Goal: Task Accomplishment & Management: Use online tool/utility

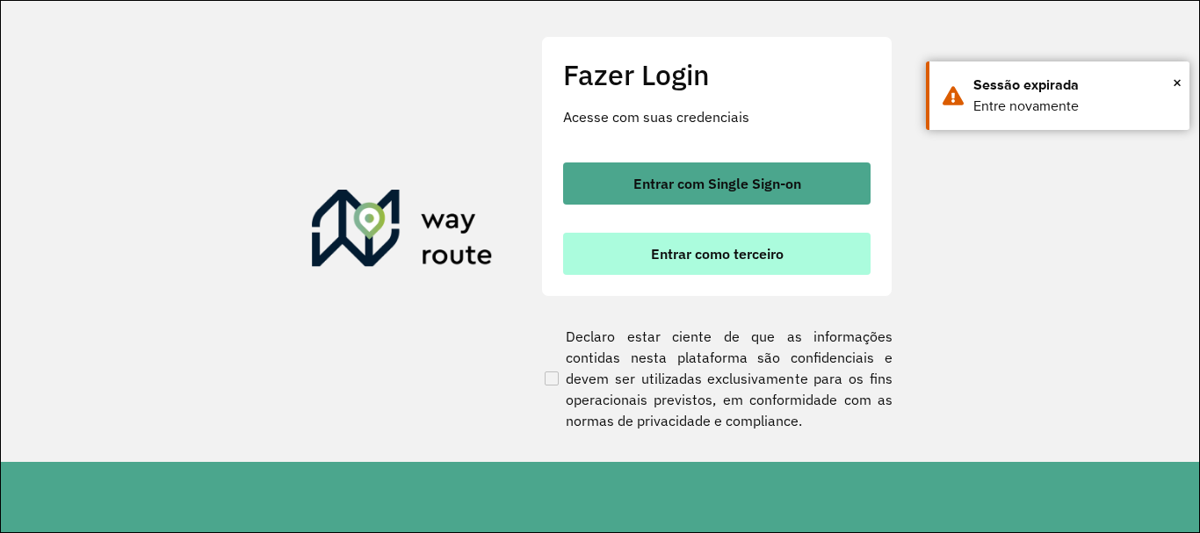
drag, startPoint x: 685, startPoint y: 262, endPoint x: 676, endPoint y: 264, distance: 10.0
click at [685, 261] on span "Entrar como terceiro" at bounding box center [717, 254] width 133 height 14
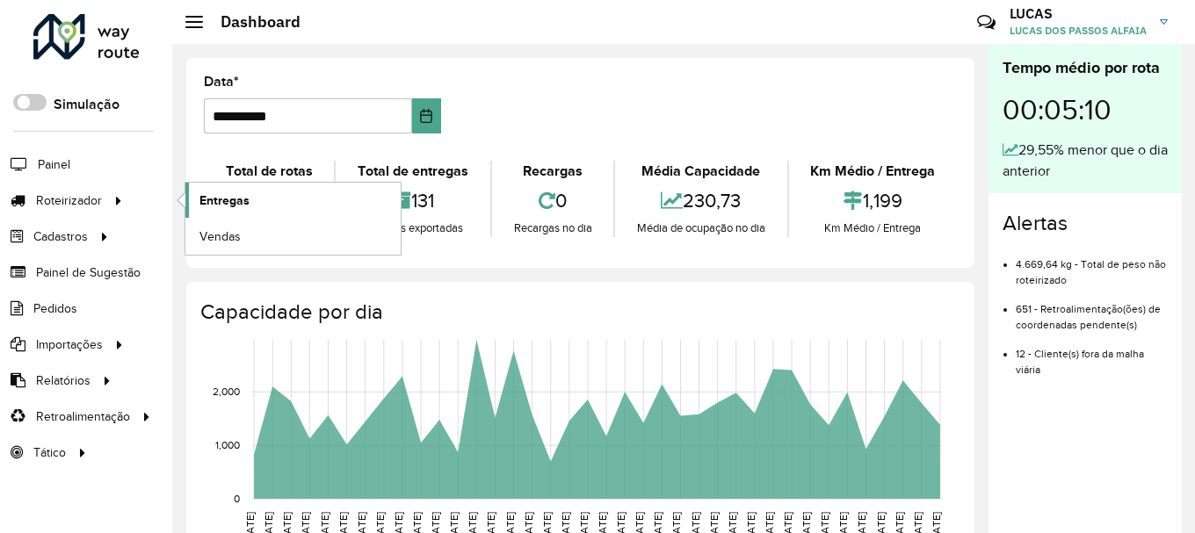
click at [242, 210] on link "Entregas" at bounding box center [292, 200] width 215 height 35
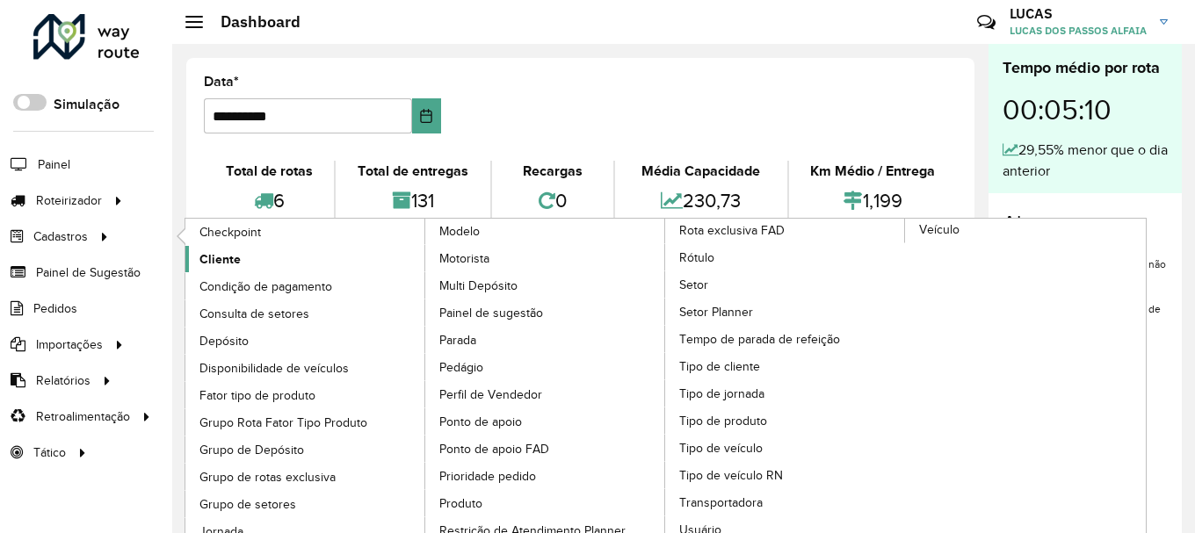
click at [244, 263] on link "Cliente" at bounding box center [305, 259] width 241 height 26
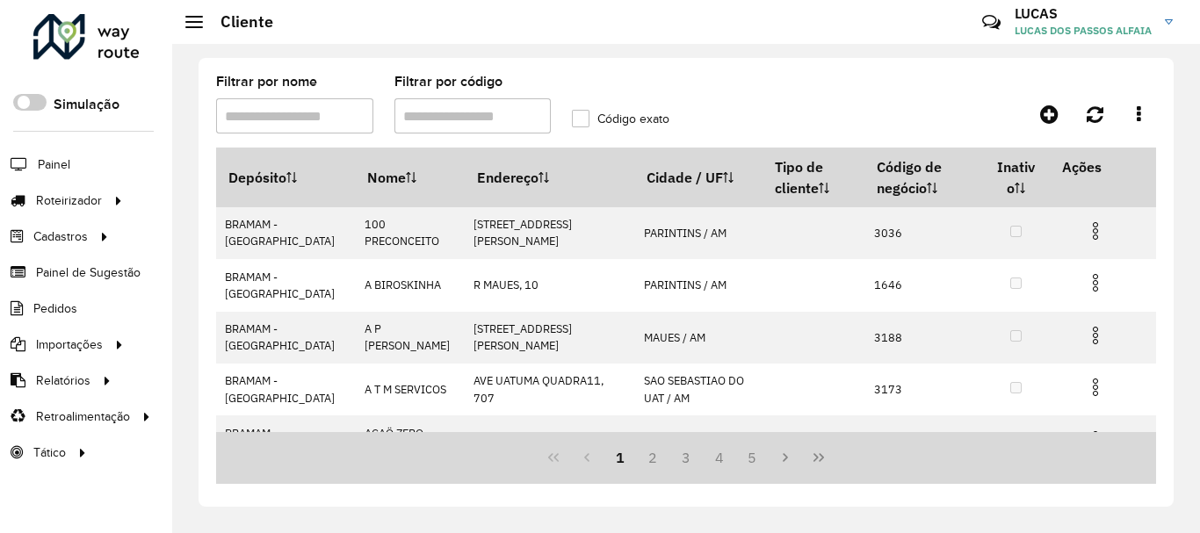
click at [340, 116] on input "Filtrar por nome" at bounding box center [294, 115] width 157 height 35
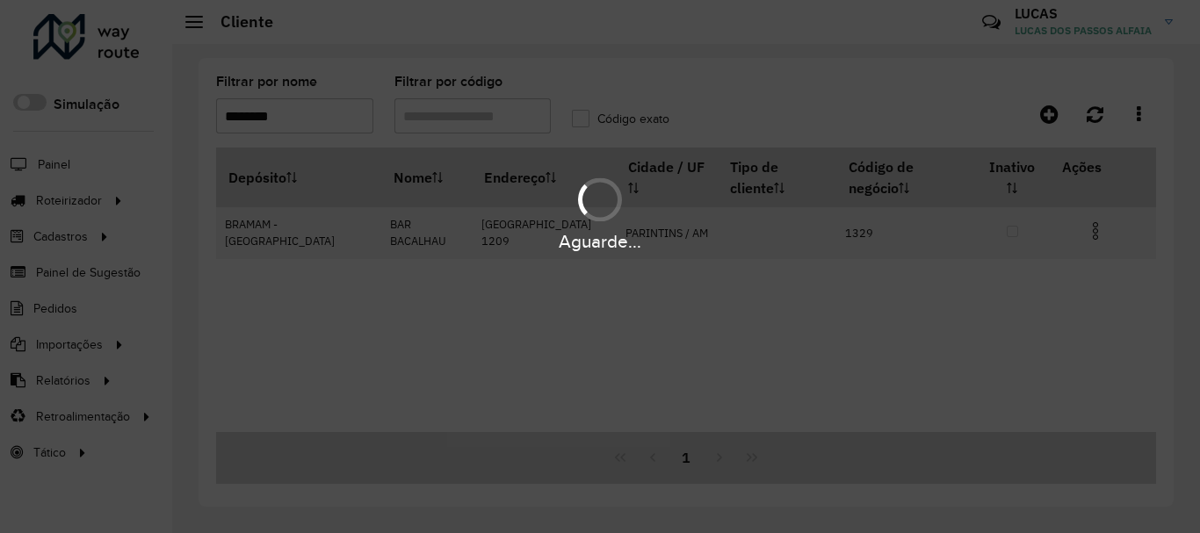
type input "********"
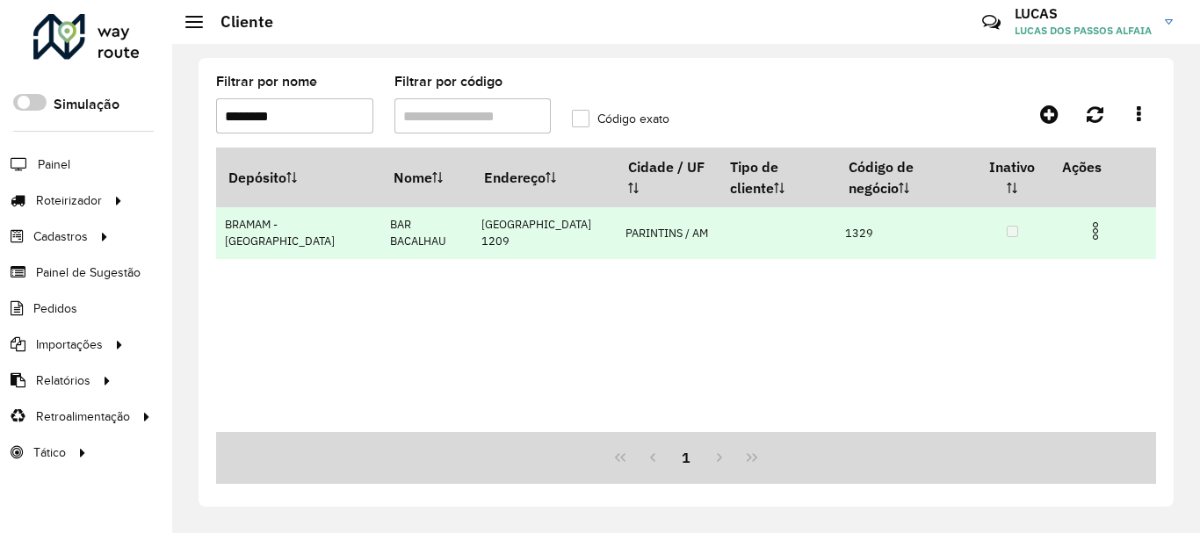
click at [381, 207] on td "BAR BACALHAU" at bounding box center [426, 233] width 90 height 52
click at [718, 219] on td at bounding box center [777, 233] width 119 height 52
click at [1099, 220] on img at bounding box center [1095, 230] width 21 height 21
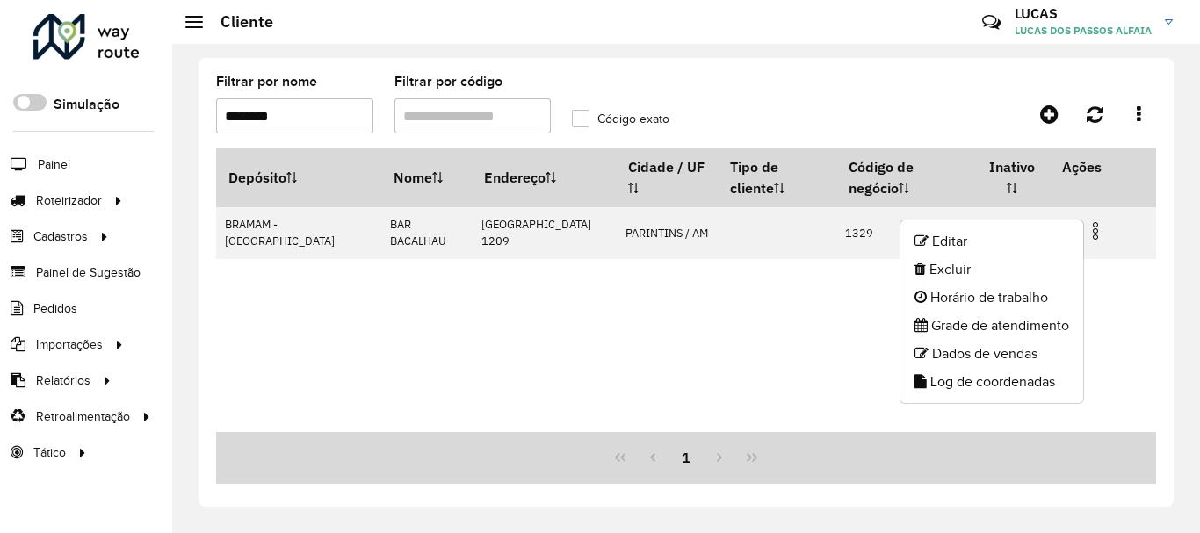
click at [764, 285] on div "Depósito Nome Endereço Cidade / UF Tipo de cliente Código de negócio Inativo Aç…" at bounding box center [686, 290] width 940 height 285
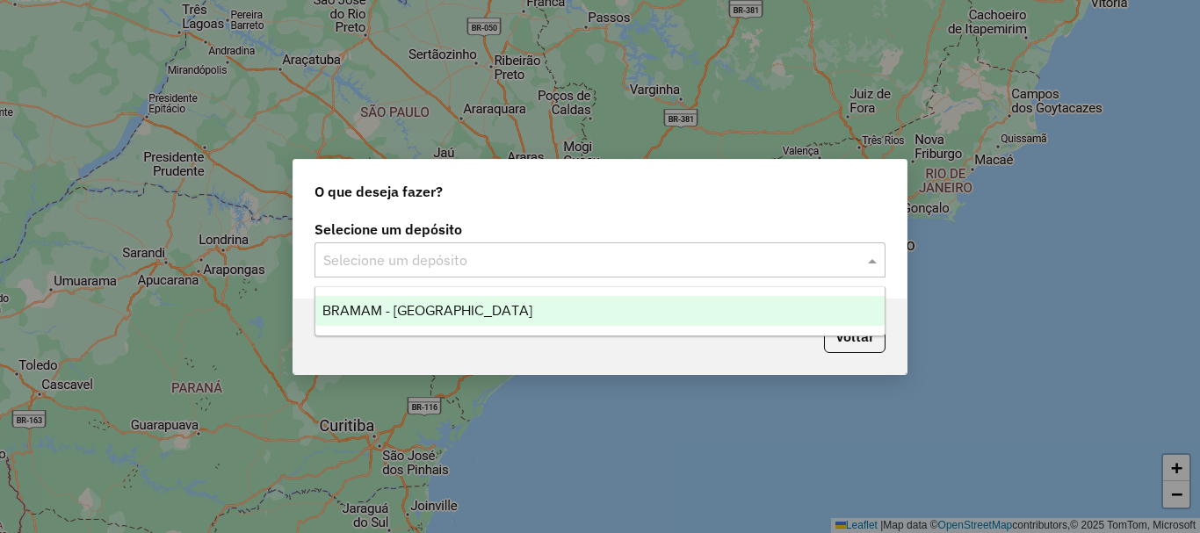
drag, startPoint x: 855, startPoint y: 259, endPoint x: 718, endPoint y: 314, distance: 147.8
click at [852, 262] on div at bounding box center [599, 260] width 571 height 23
click at [658, 319] on div "BRAMAM - [GEOGRAPHIC_DATA]" at bounding box center [599, 311] width 569 height 30
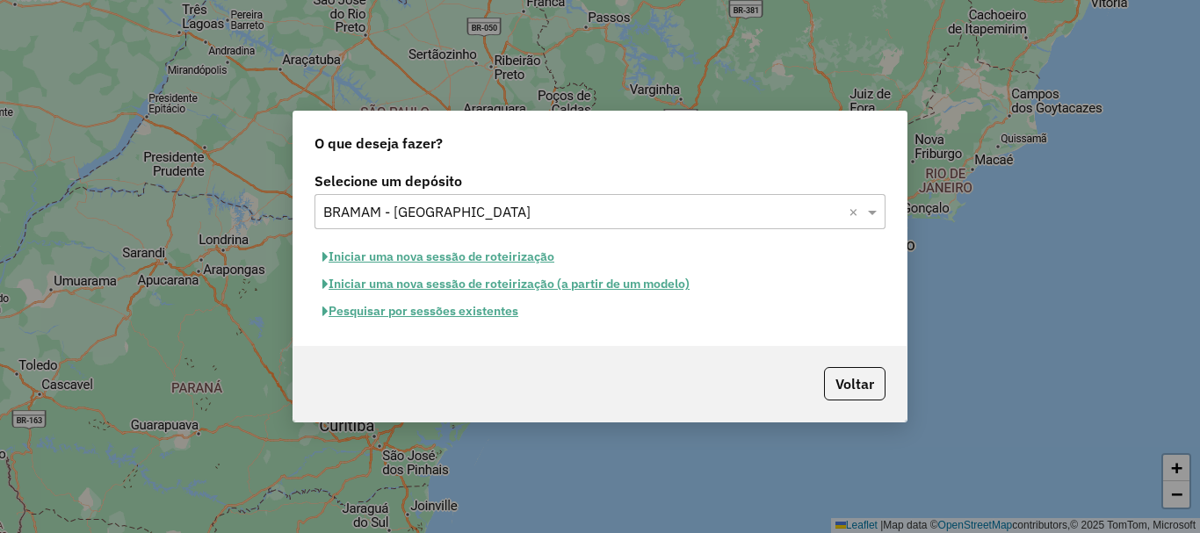
click at [414, 317] on button "Pesquisar por sessões existentes" at bounding box center [420, 311] width 212 height 27
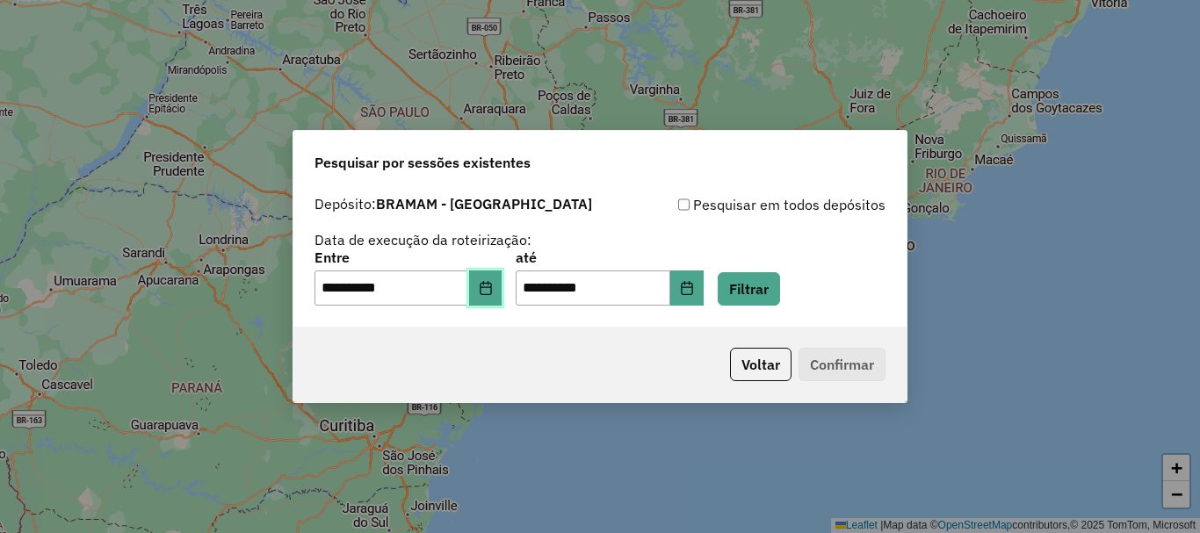
click at [489, 300] on button "Choose Date" at bounding box center [485, 288] width 33 height 35
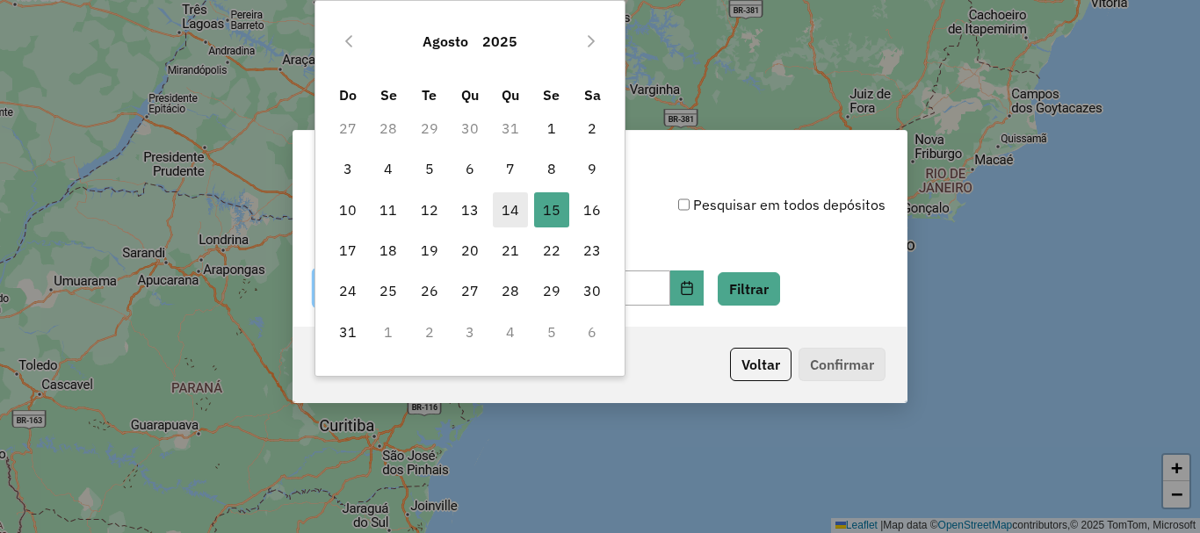
click at [520, 216] on span "14" at bounding box center [510, 209] width 35 height 35
type input "**********"
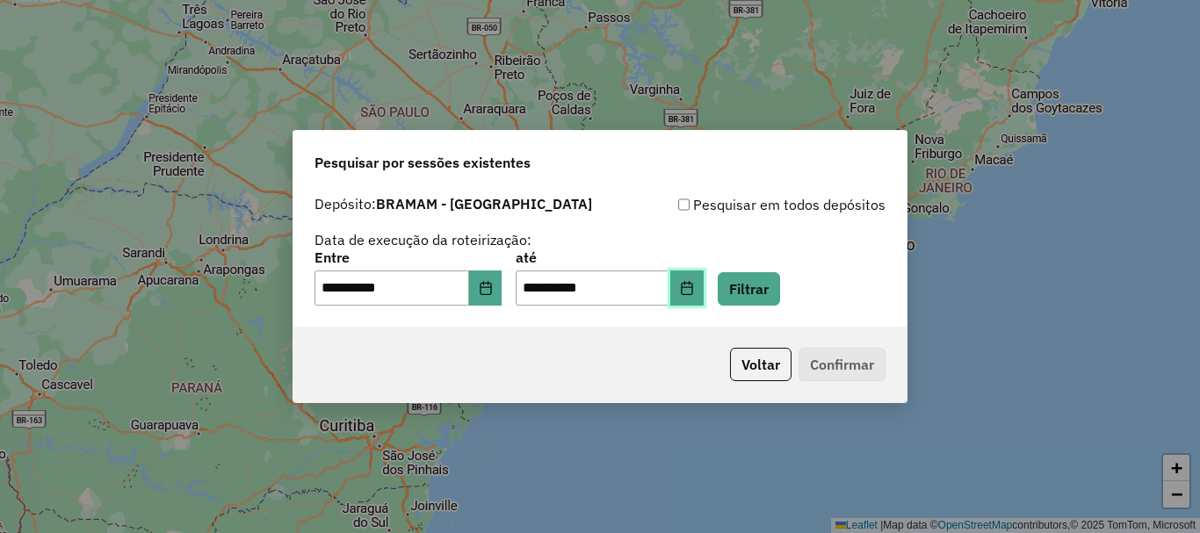
click at [694, 285] on icon "Choose Date" at bounding box center [687, 288] width 14 height 14
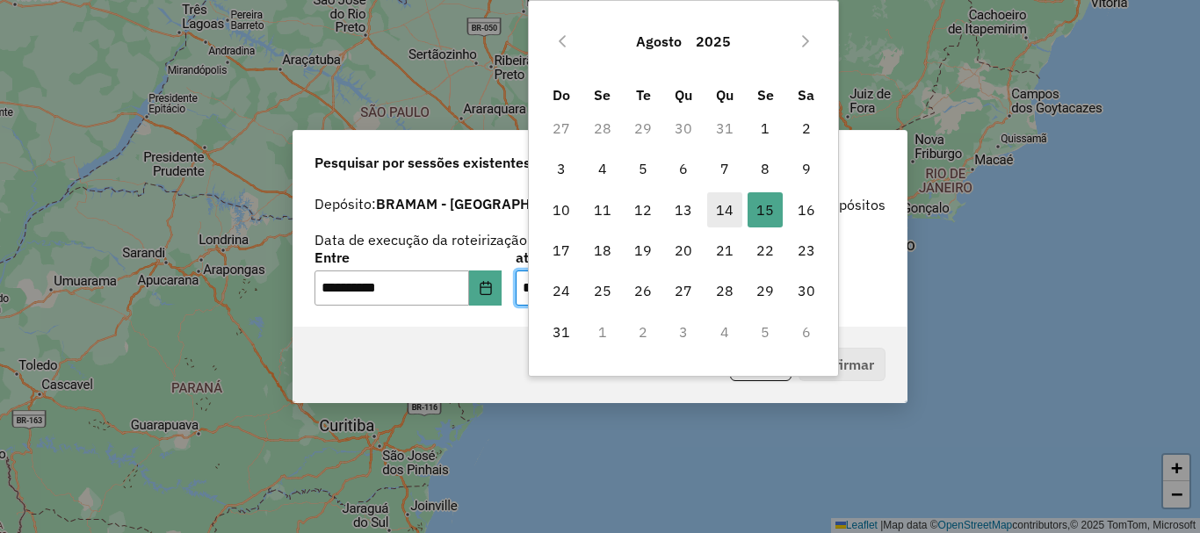
drag, startPoint x: 724, startPoint y: 205, endPoint x: 727, endPoint y: 225, distance: 20.5
click at [725, 208] on span "14" at bounding box center [724, 209] width 35 height 35
type input "**********"
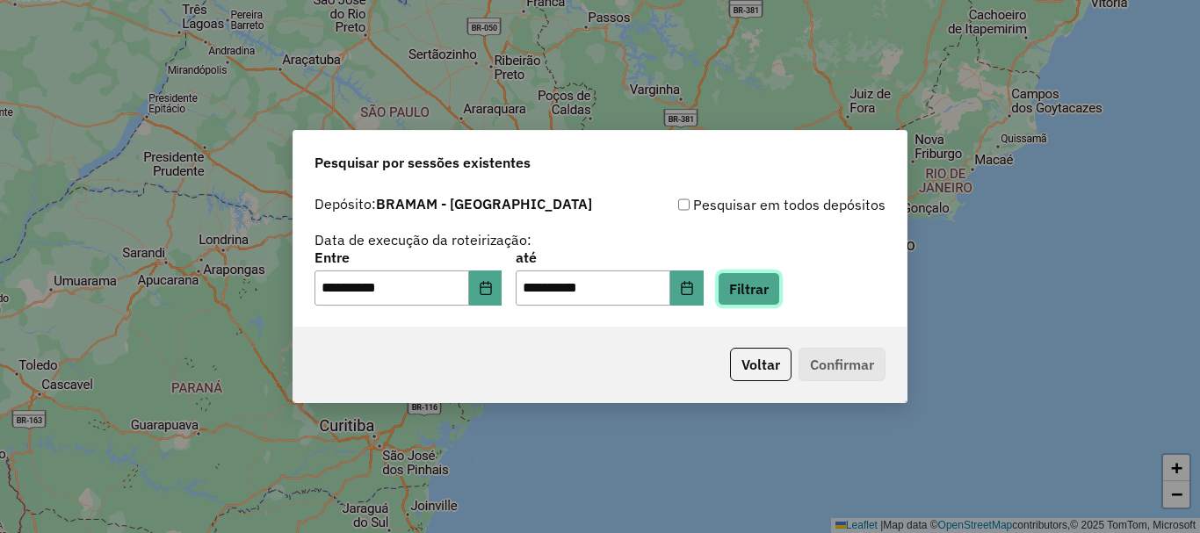
click at [779, 285] on button "Filtrar" at bounding box center [749, 288] width 62 height 33
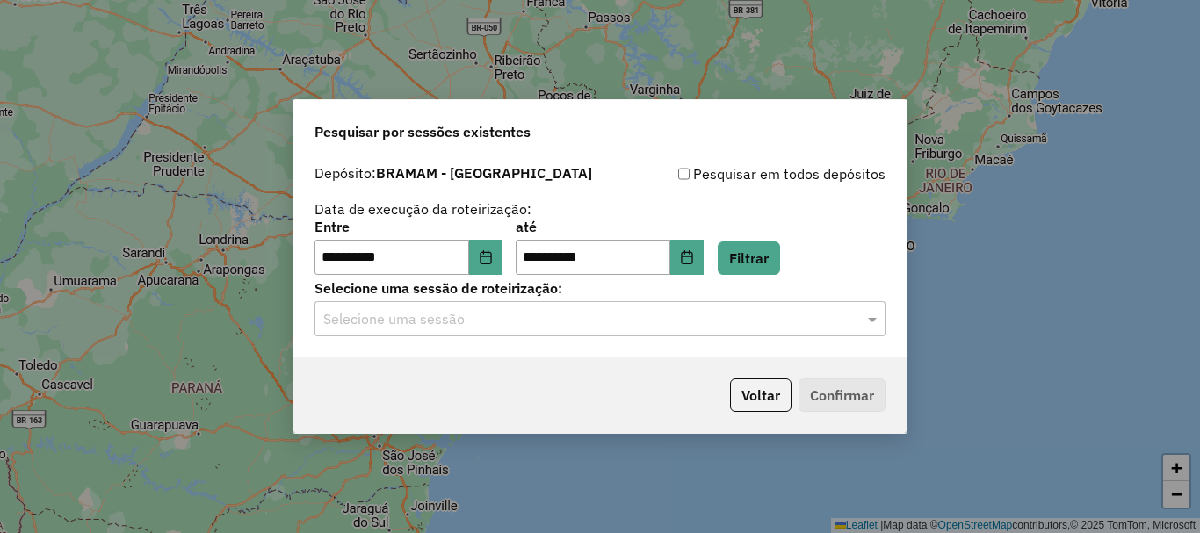
click at [614, 328] on input "text" at bounding box center [582, 319] width 518 height 21
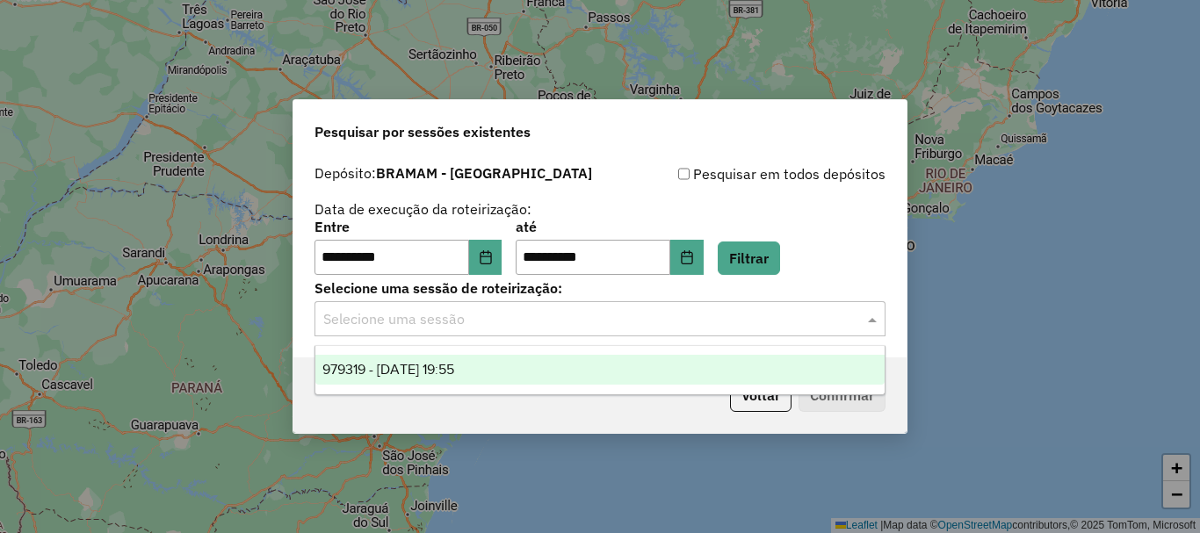
click at [504, 368] on div "979319 - 14/08/2025 19:55" at bounding box center [599, 370] width 569 height 30
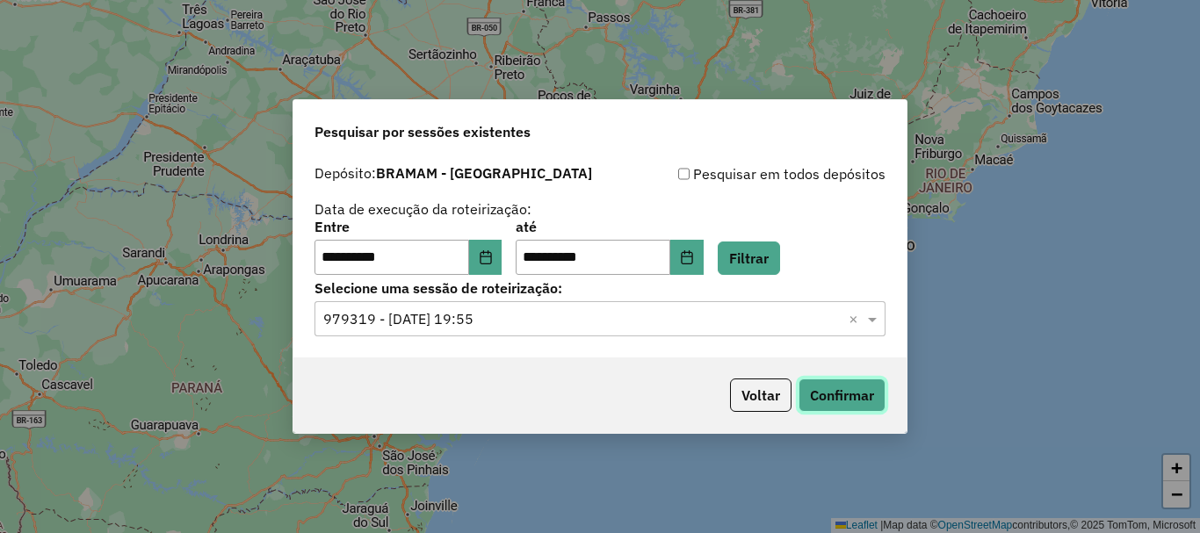
click at [833, 408] on button "Confirmar" at bounding box center [841, 395] width 87 height 33
click at [487, 261] on button "Choose Date" at bounding box center [485, 257] width 33 height 35
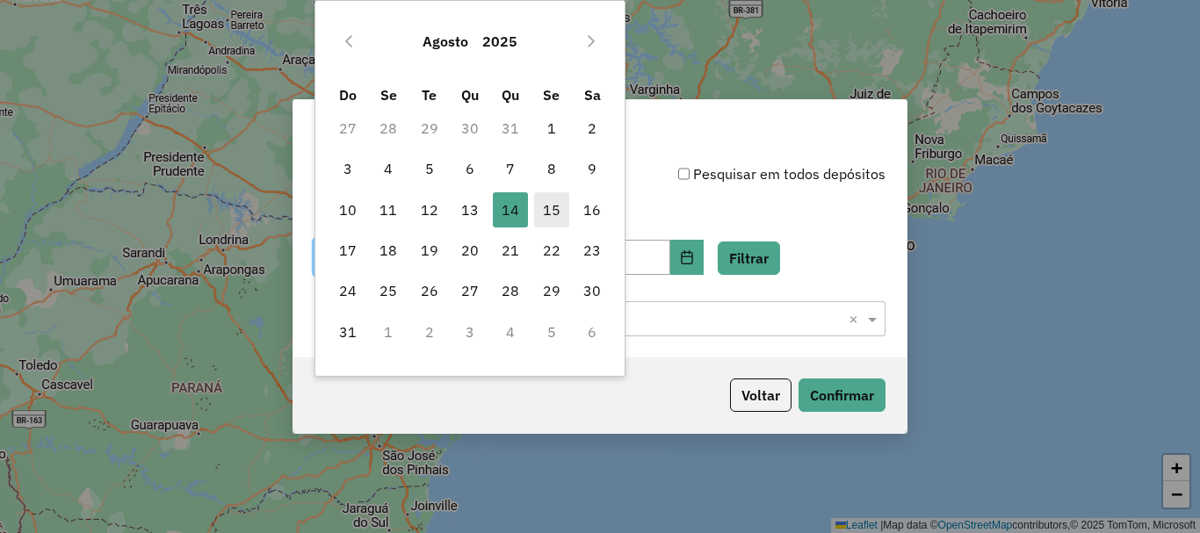
click at [538, 216] on span "15" at bounding box center [551, 209] width 35 height 35
type input "**********"
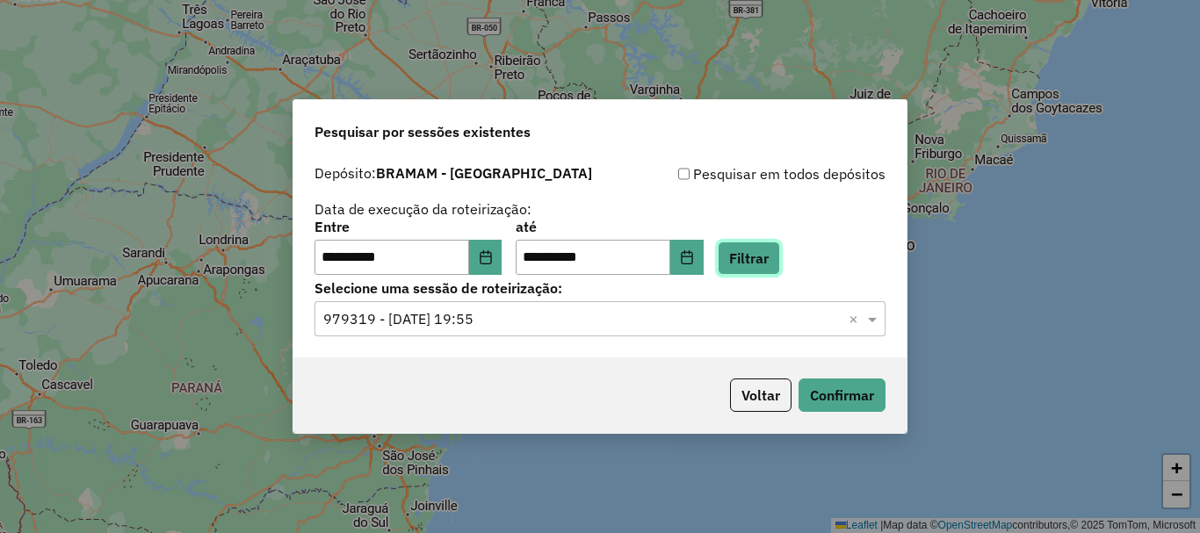
click at [757, 255] on button "Filtrar" at bounding box center [749, 258] width 62 height 33
click at [835, 312] on input "text" at bounding box center [582, 319] width 518 height 21
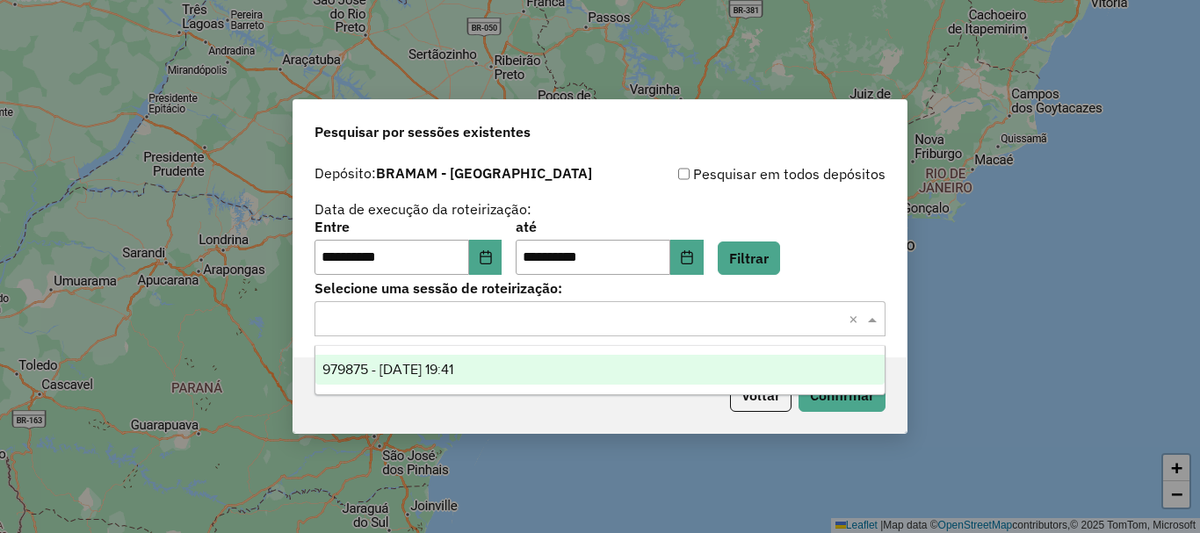
click at [502, 388] on ng-dropdown-panel "979875 - 15/08/2025 19:41" at bounding box center [599, 370] width 571 height 50
click at [623, 365] on div "979875 - 15/08/2025 19:41" at bounding box center [599, 370] width 569 height 30
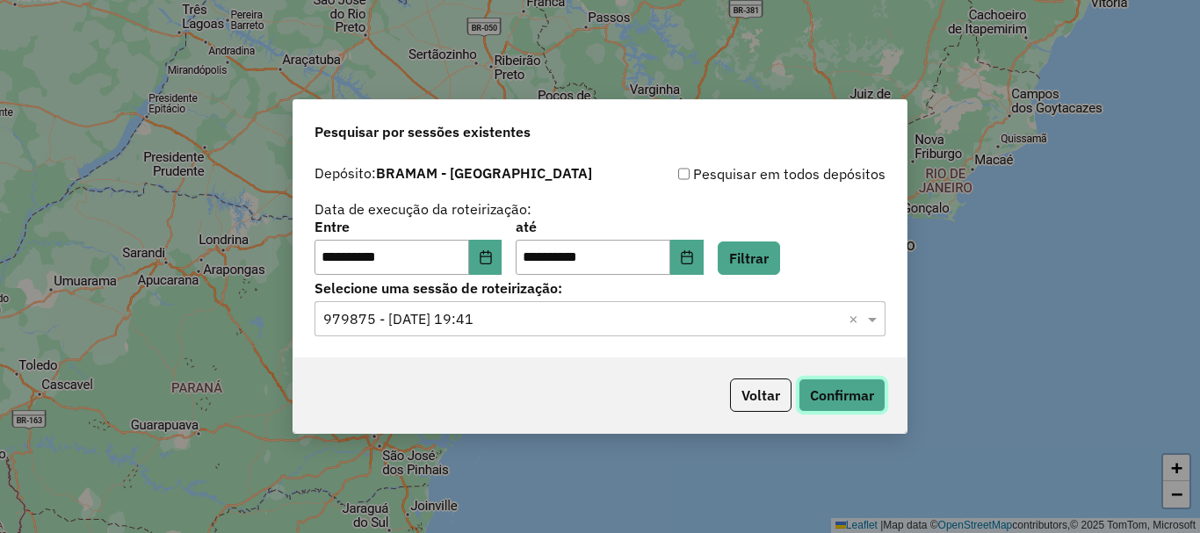
click at [832, 394] on button "Confirmar" at bounding box center [841, 395] width 87 height 33
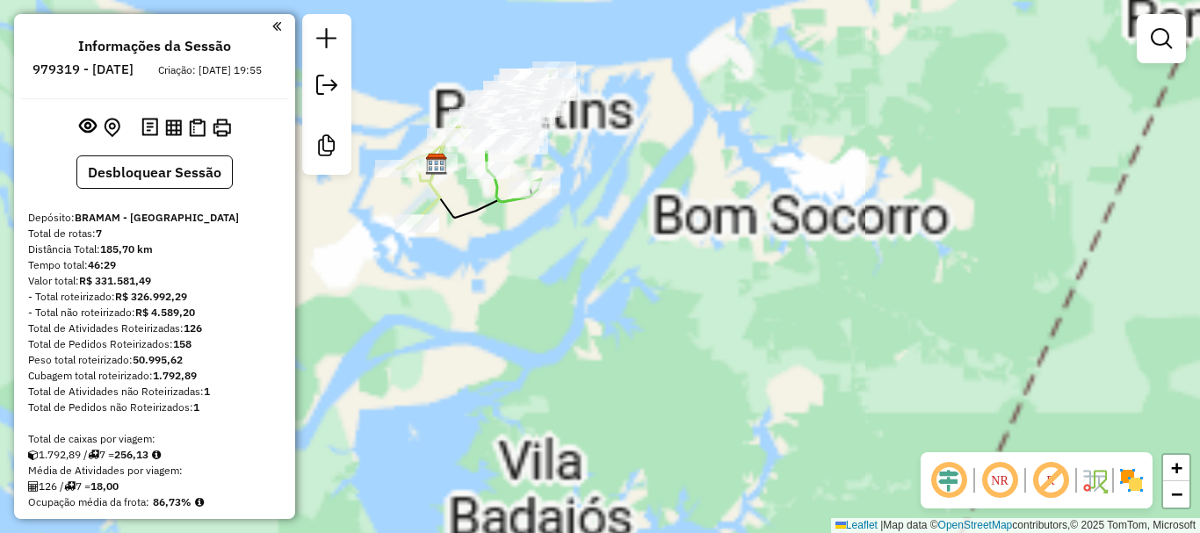
drag, startPoint x: 577, startPoint y: 286, endPoint x: 641, endPoint y: 379, distance: 113.1
click at [641, 379] on div "Janela de atendimento Grade de atendimento Capacidade Transportadoras Veículos …" at bounding box center [600, 266] width 1200 height 533
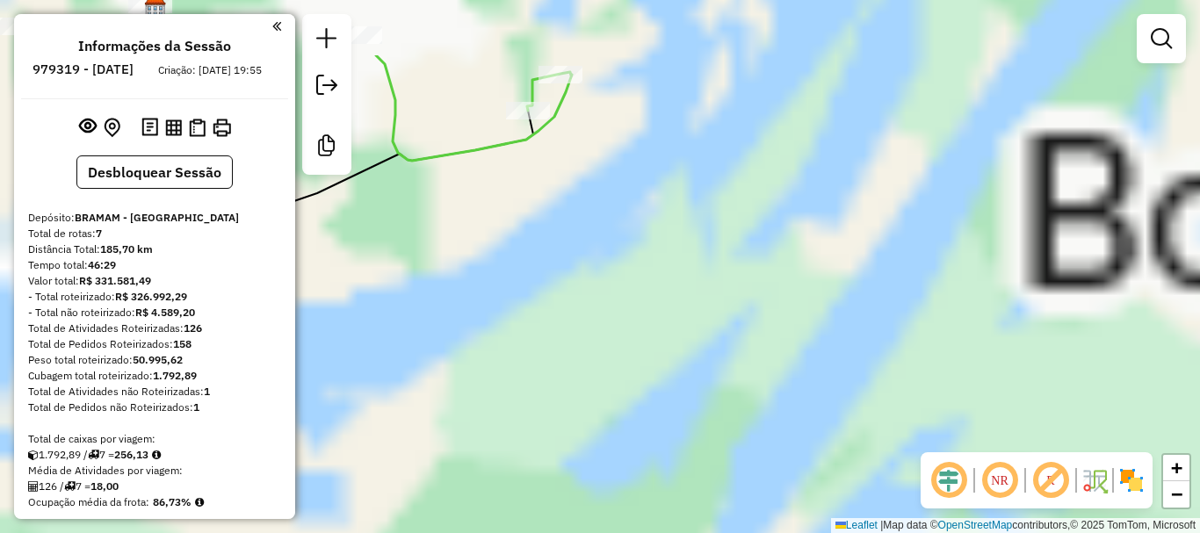
drag, startPoint x: 509, startPoint y: 290, endPoint x: 662, endPoint y: 517, distance: 274.6
click at [672, 532] on html "Aguarde... Pop-up bloqueado! Seu navegador bloqueou automáticamente a abertura …" at bounding box center [600, 266] width 1200 height 533
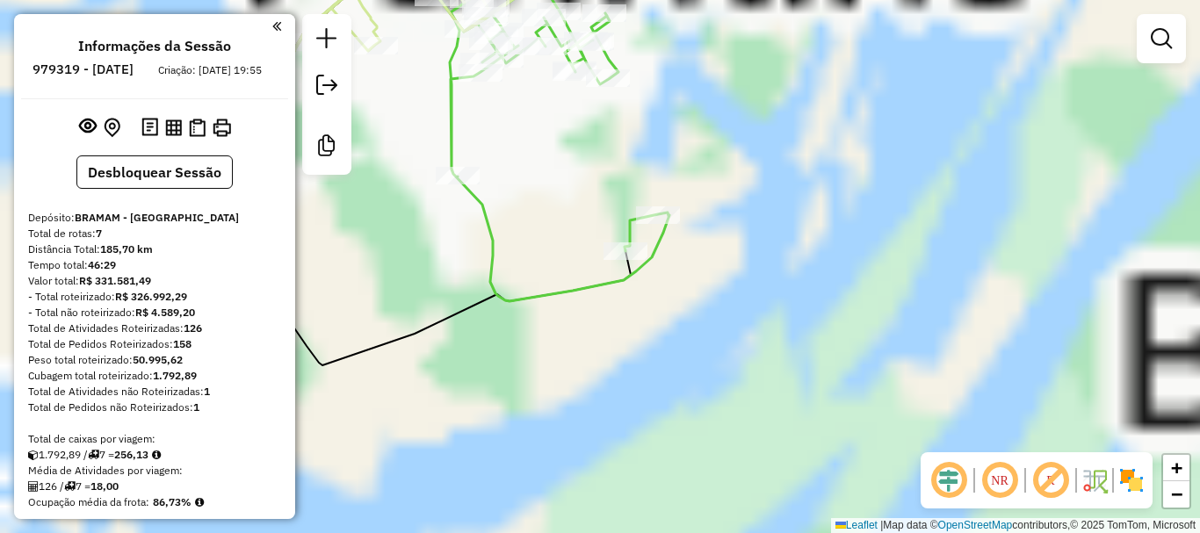
drag, startPoint x: 530, startPoint y: 322, endPoint x: 639, endPoint y: 496, distance: 205.7
click at [637, 497] on div "Janela de atendimento Grade de atendimento Capacidade Transportadoras Veículos …" at bounding box center [600, 266] width 1200 height 533
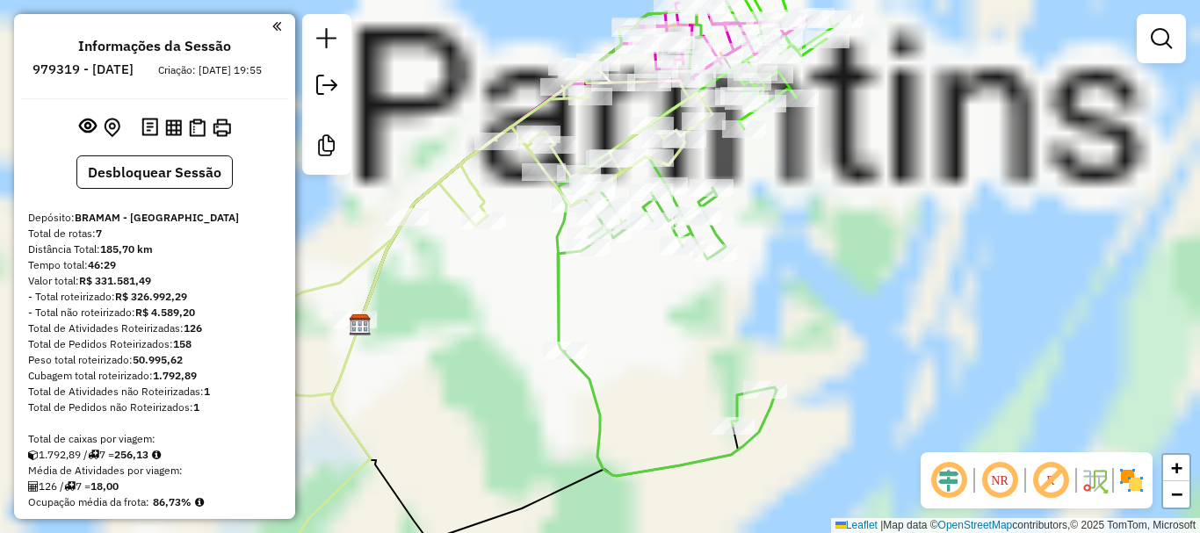
drag, startPoint x: 618, startPoint y: 372, endPoint x: 666, endPoint y: 459, distance: 98.7
click at [666, 459] on div "Janela de atendimento Grade de atendimento Capacidade Transportadoras Veículos …" at bounding box center [600, 266] width 1200 height 533
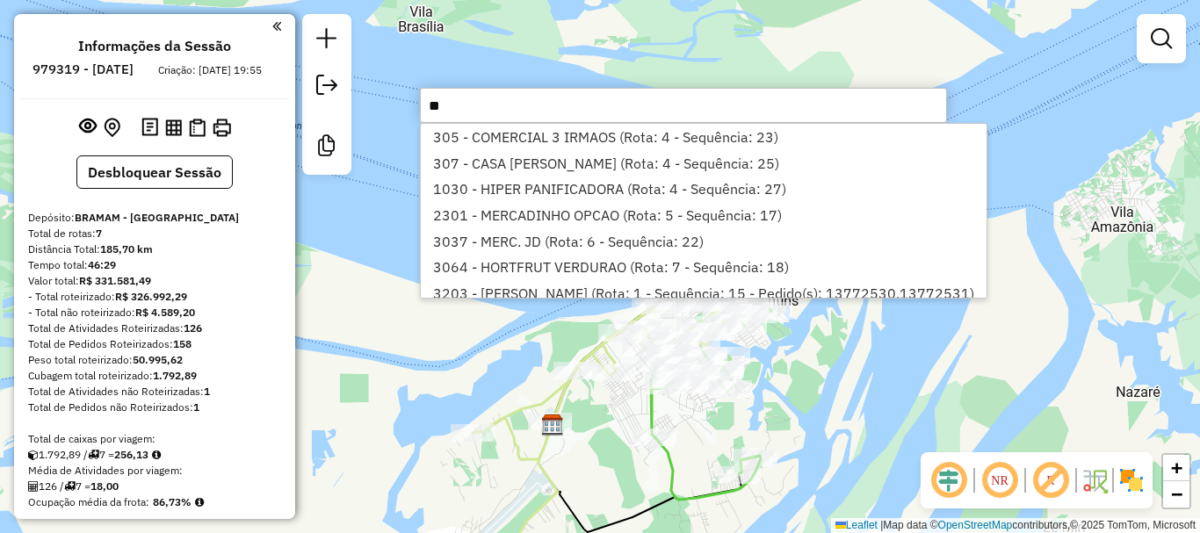
type input "*"
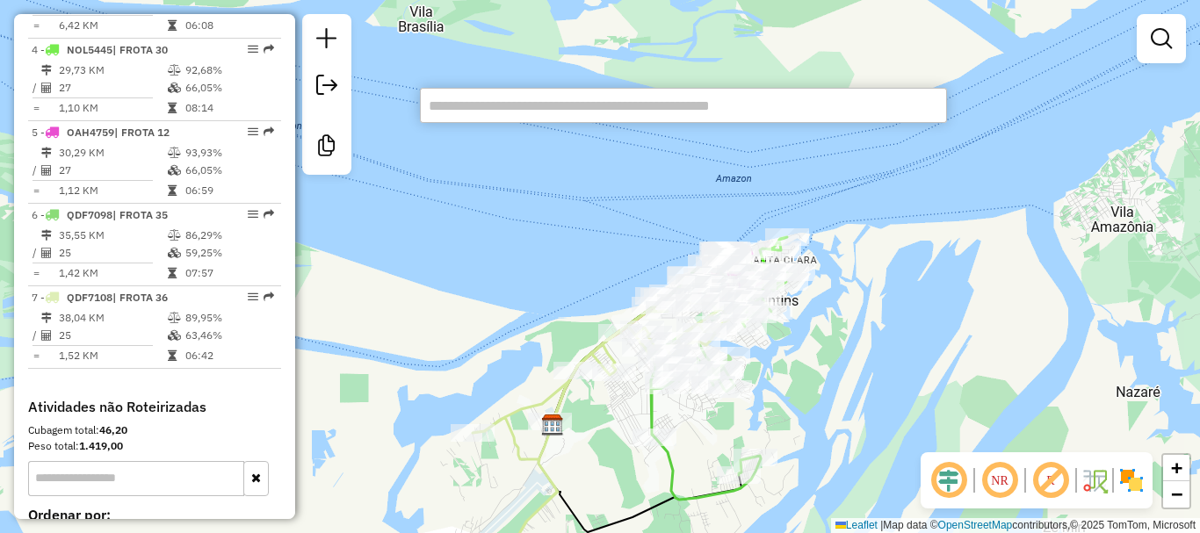
scroll to position [1050, 0]
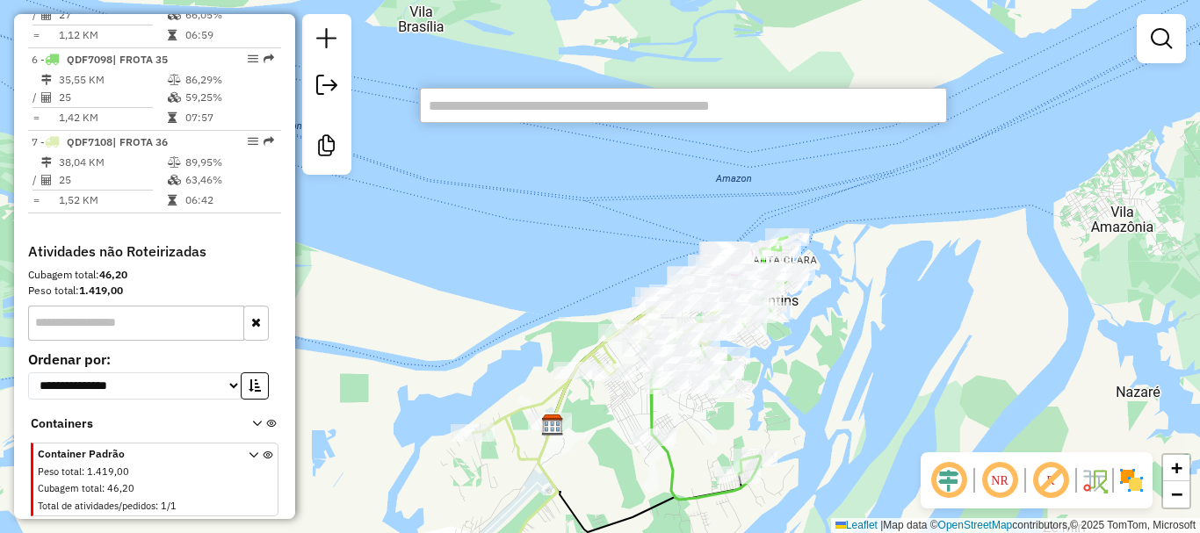
click at [251, 455] on icon at bounding box center [254, 484] width 10 height 66
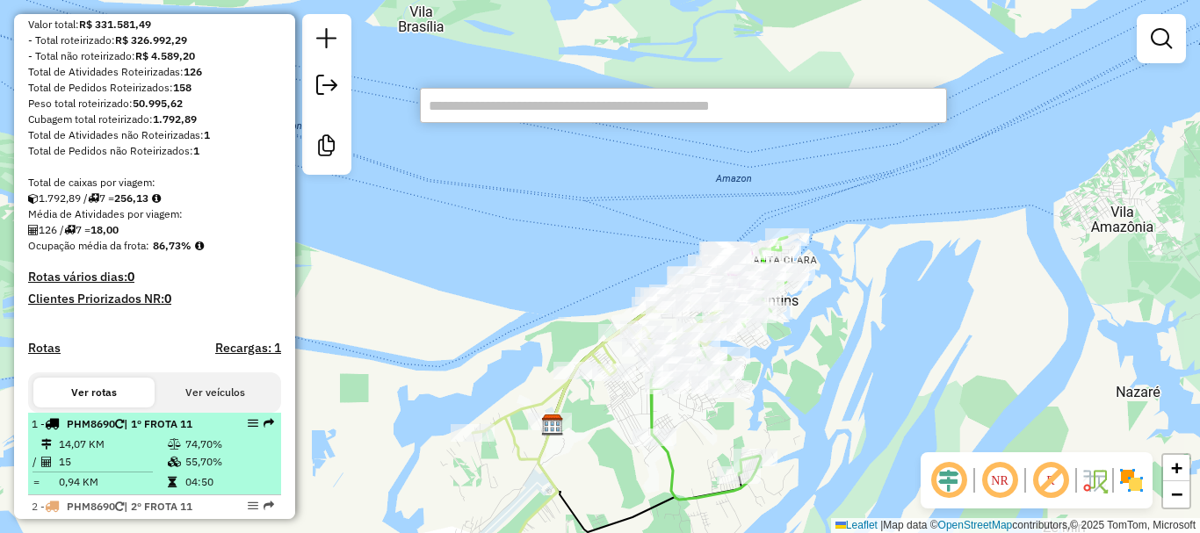
scroll to position [256, 0]
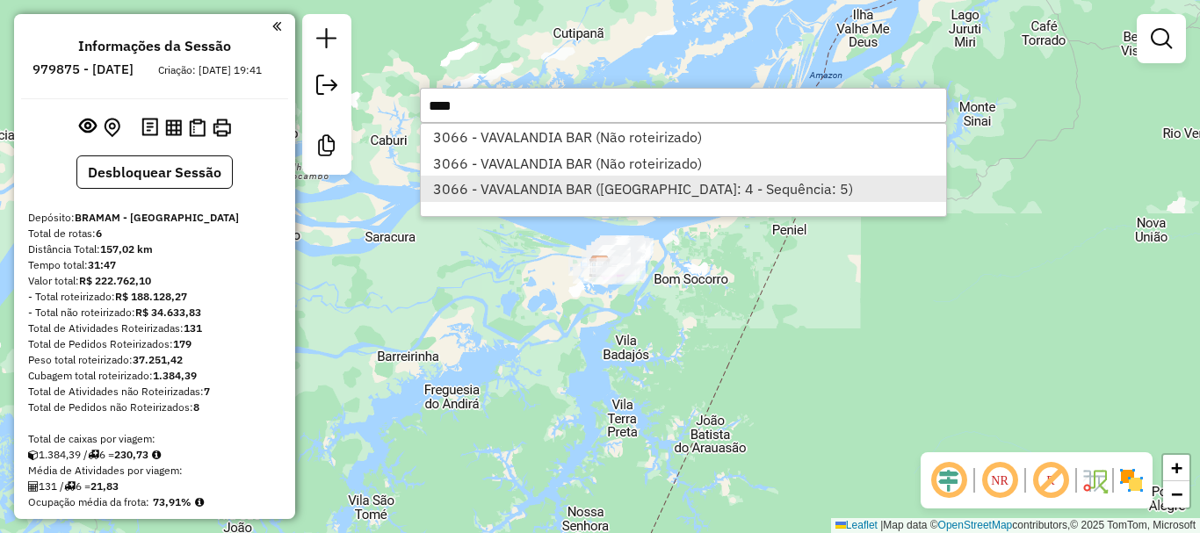
type input "****"
click at [540, 191] on li "3066 - VAVALANDIA BAR (Rota: 4 - Sequência: 5)" at bounding box center [683, 189] width 525 height 26
select select "**********"
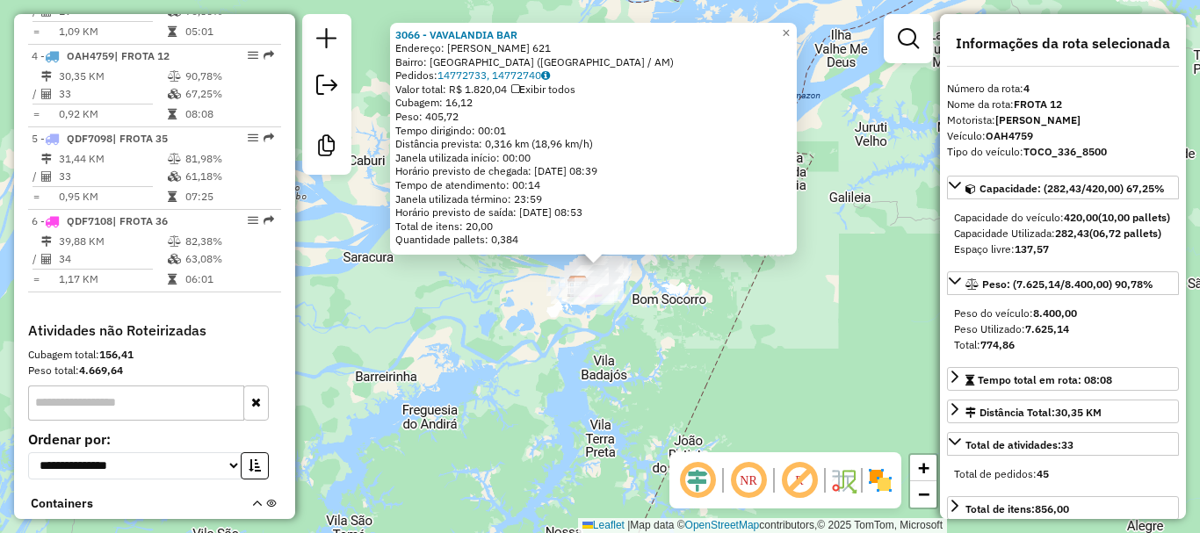
scroll to position [940, 0]
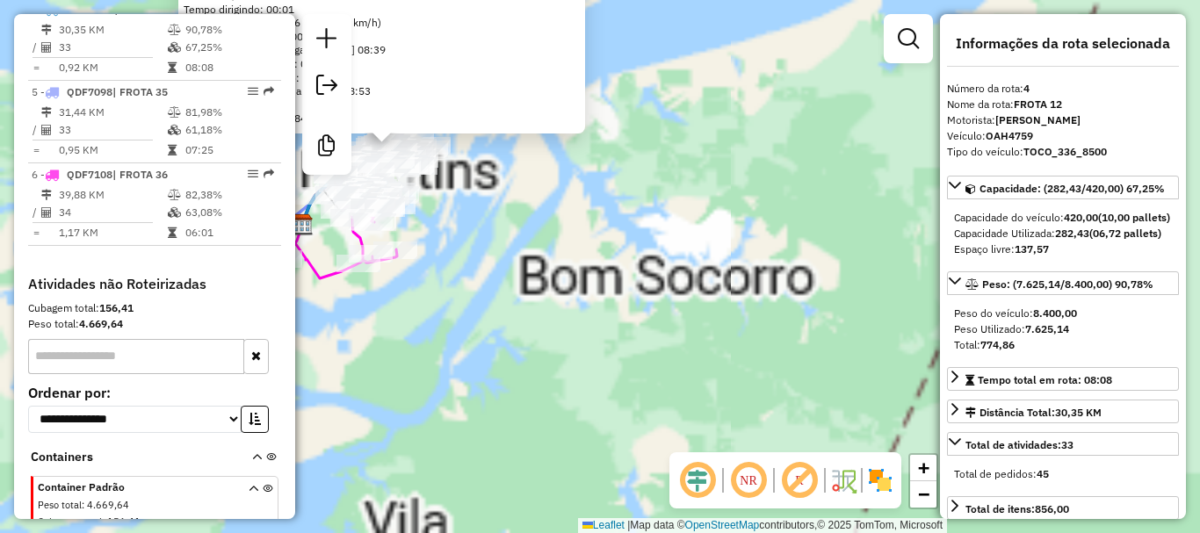
drag, startPoint x: 514, startPoint y: 228, endPoint x: 774, endPoint y: 456, distance: 345.5
click at [789, 483] on hb-router-mapa "Informações da Sessão 979875 - 15/08/2025 Criação: 14/08/2025 19:41 Desbloquear…" at bounding box center [600, 266] width 1200 height 533
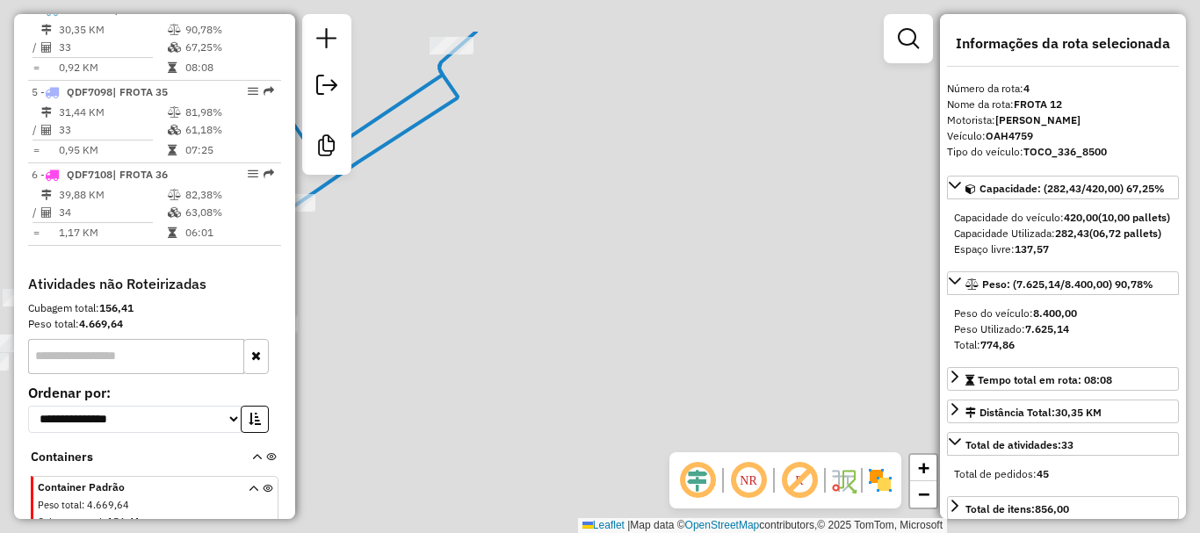
drag, startPoint x: 642, startPoint y: 406, endPoint x: 984, endPoint y: 493, distance: 352.6
click at [999, 505] on hb-router-mapa "Informações da Sessão 979875 - 15/08/2025 Criação: 14/08/2025 19:41 Desbloquear…" at bounding box center [600, 266] width 1200 height 533
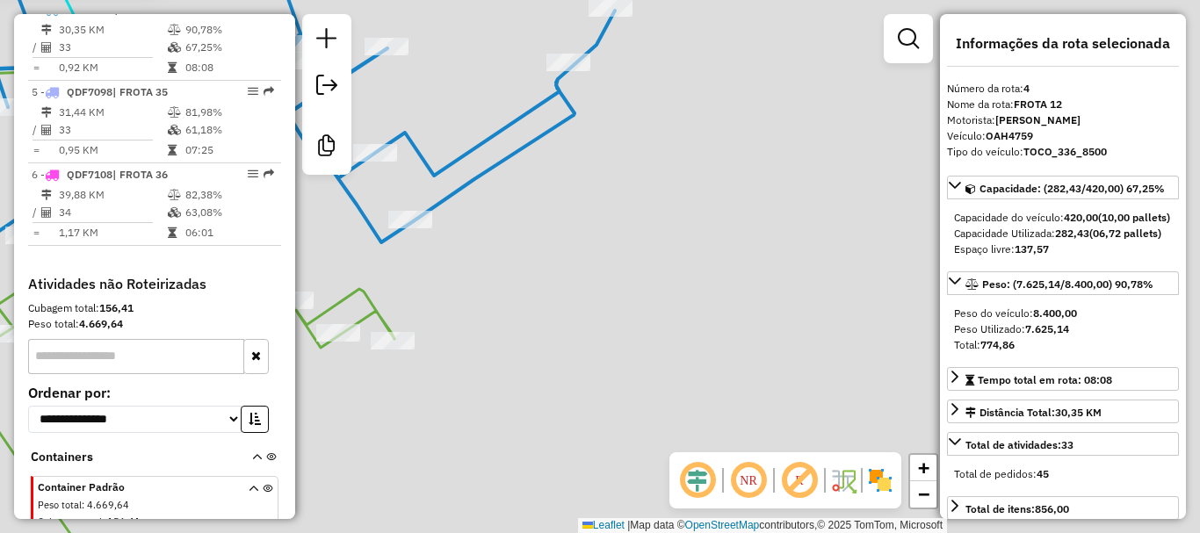
drag, startPoint x: 546, startPoint y: 290, endPoint x: 943, endPoint y: 343, distance: 400.5
click at [943, 343] on hb-router-mapa "Informações da Sessão 979875 - 15/08/2025 Criação: 14/08/2025 19:41 Desbloquear…" at bounding box center [600, 266] width 1200 height 533
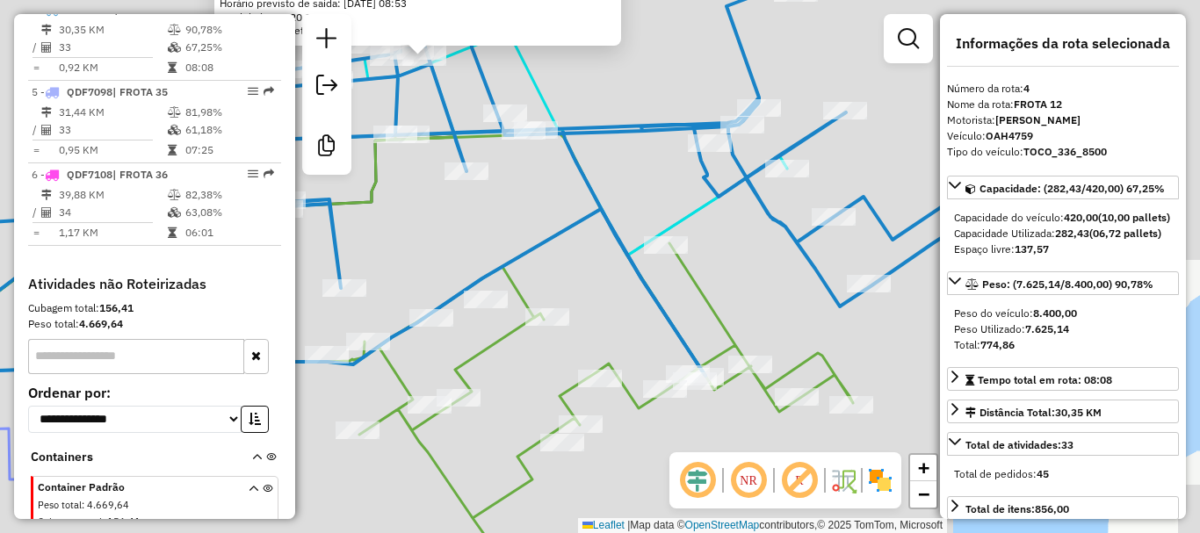
drag, startPoint x: 409, startPoint y: 195, endPoint x: 610, endPoint y: 193, distance: 200.3
click at [610, 194] on div "3066 - VAVALANDIA BAR Endereço: JONATHAS PEDROSA 621 Bairro: CENTRO (PARINTINS …" at bounding box center [600, 266] width 1200 height 533
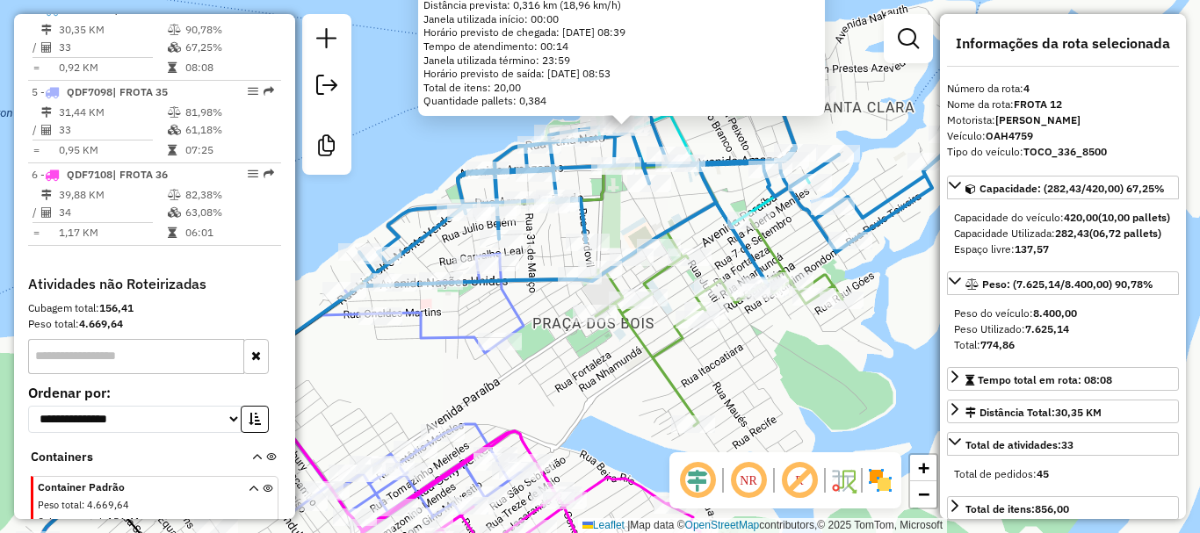
drag, startPoint x: 585, startPoint y: 216, endPoint x: 618, endPoint y: 236, distance: 38.3
click at [618, 236] on div "3066 - VAVALANDIA BAR Endereço: JONATHAS PEDROSA 621 Bairro: CENTRO (PARINTINS …" at bounding box center [600, 266] width 1200 height 533
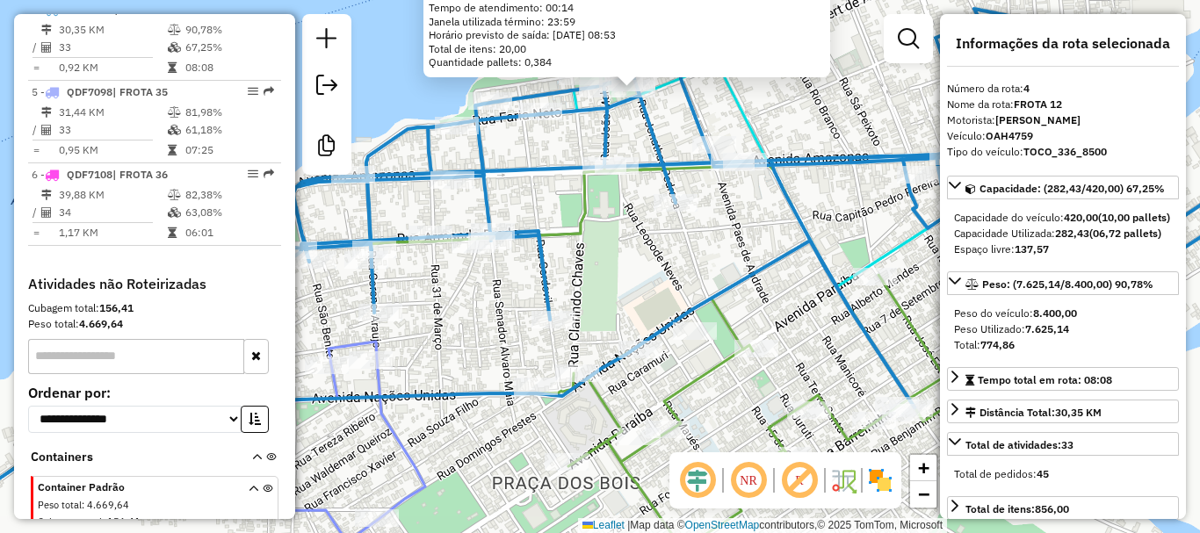
drag, startPoint x: 587, startPoint y: 209, endPoint x: 610, endPoint y: 254, distance: 50.3
click at [610, 254] on div "3066 - VAVALANDIA BAR Endereço: JONATHAS PEDROSA 621 Bairro: CENTRO (PARINTINS …" at bounding box center [600, 266] width 1200 height 533
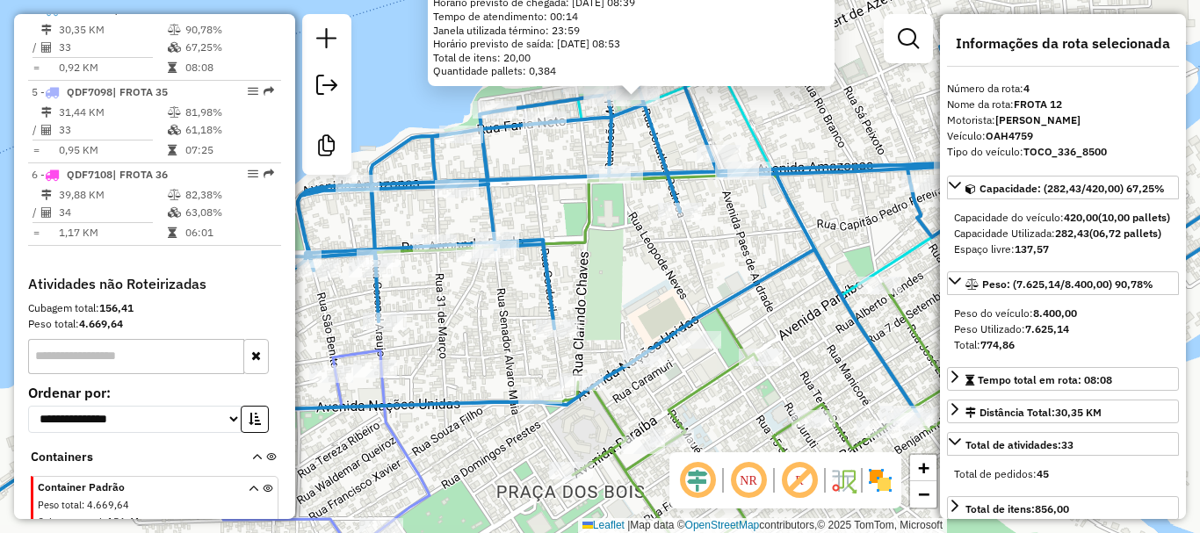
click at [624, 257] on div "3066 - VAVALANDIA BAR Endereço: JONATHAS PEDROSA 621 Bairro: CENTRO (PARINTINS …" at bounding box center [600, 266] width 1200 height 533
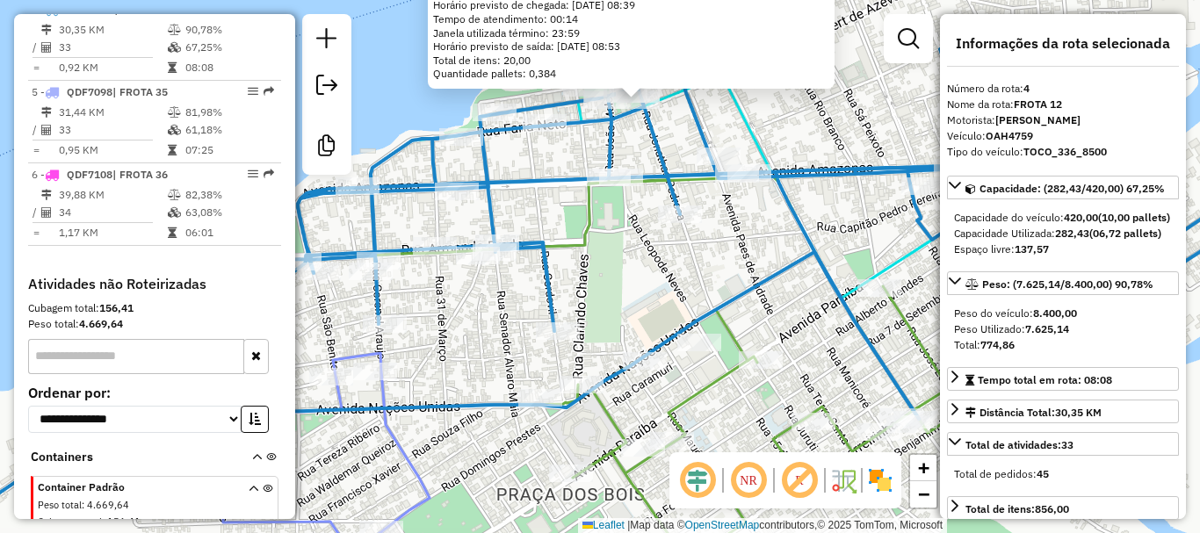
click at [652, 266] on div "3066 - VAVALANDIA BAR Endereço: JONATHAS PEDROSA 621 Bairro: CENTRO (PARINTINS …" at bounding box center [600, 266] width 1200 height 533
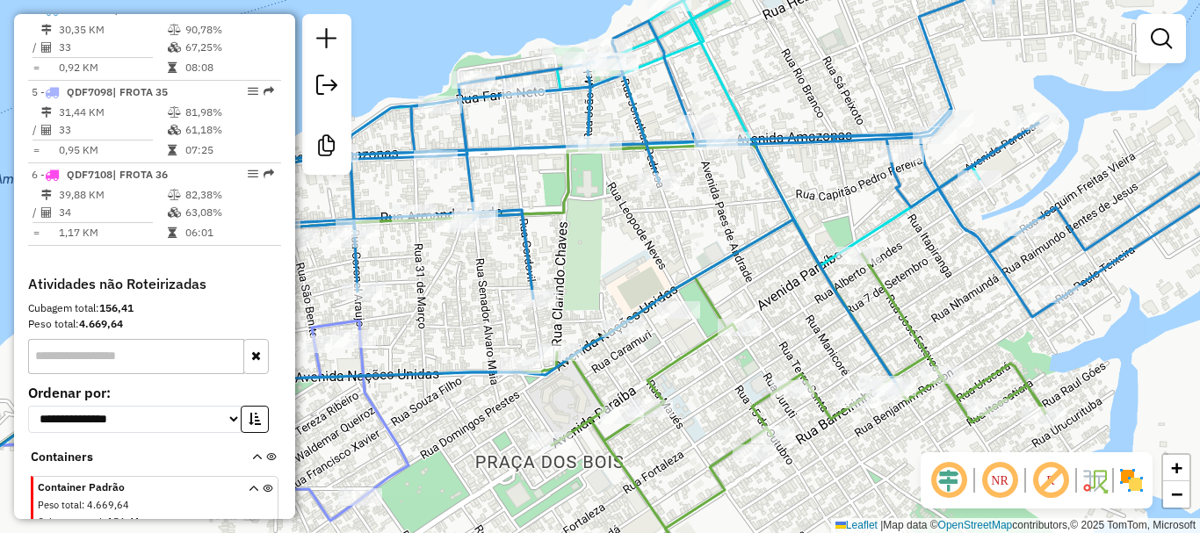
drag, startPoint x: 640, startPoint y: 285, endPoint x: 593, endPoint y: 231, distance: 72.2
click at [593, 232] on div "Janela de atendimento Grade de atendimento Capacidade Transportadoras Veículos …" at bounding box center [600, 266] width 1200 height 533
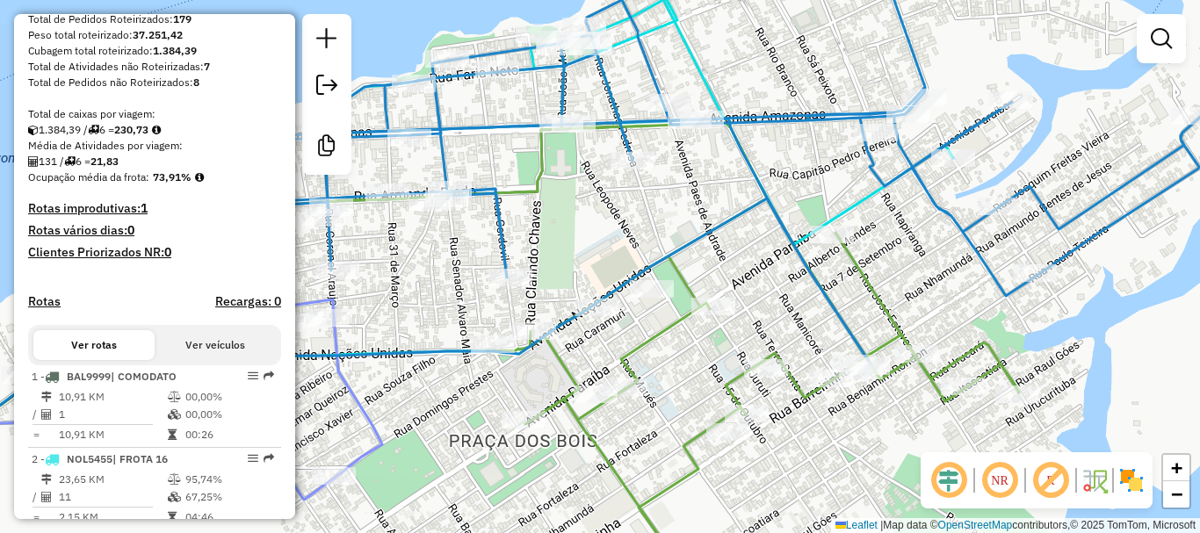
scroll to position [501, 0]
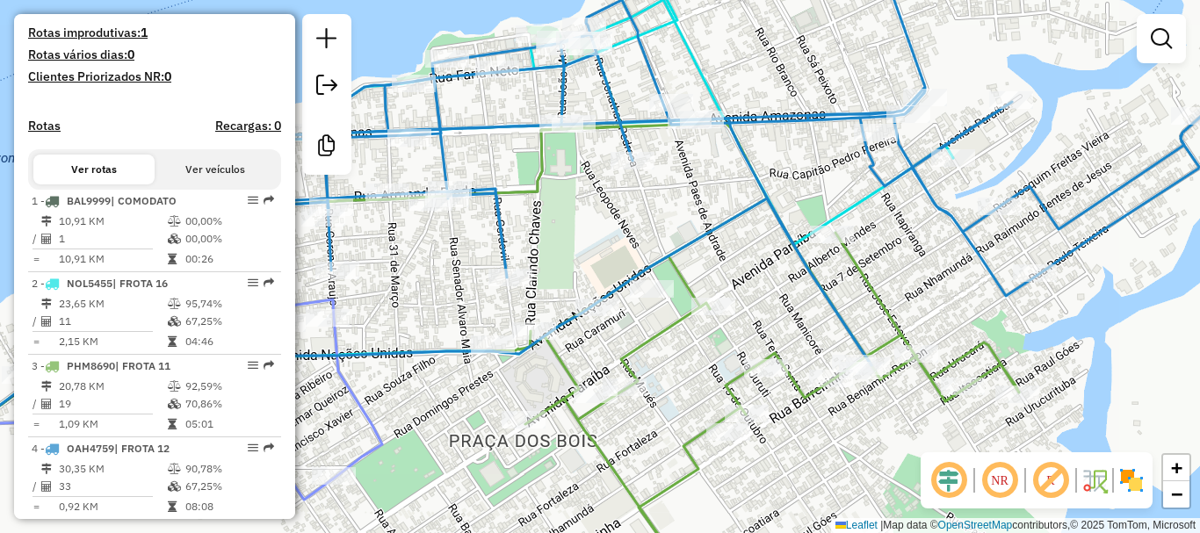
click at [206, 176] on button "Ver veículos" at bounding box center [215, 170] width 121 height 30
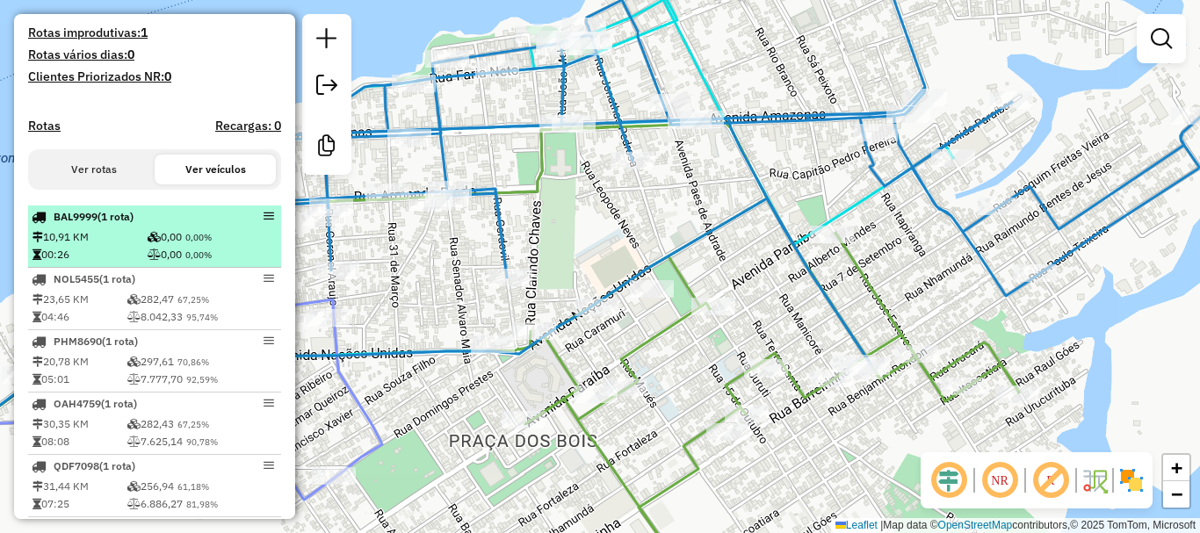
click at [264, 221] on em at bounding box center [269, 216] width 11 height 11
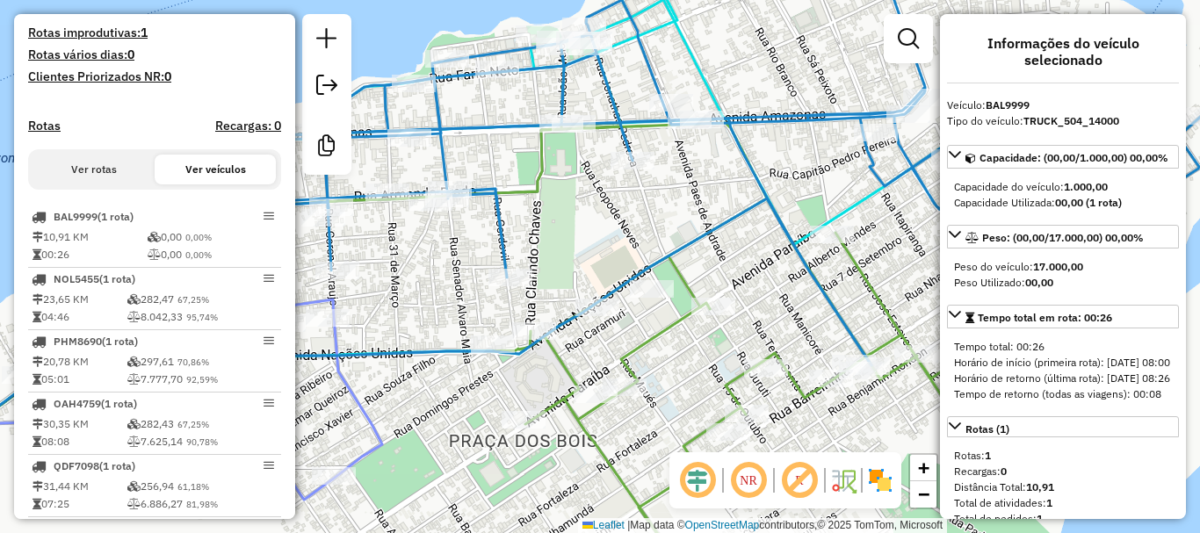
click at [105, 183] on button "Ver rotas" at bounding box center [93, 170] width 121 height 30
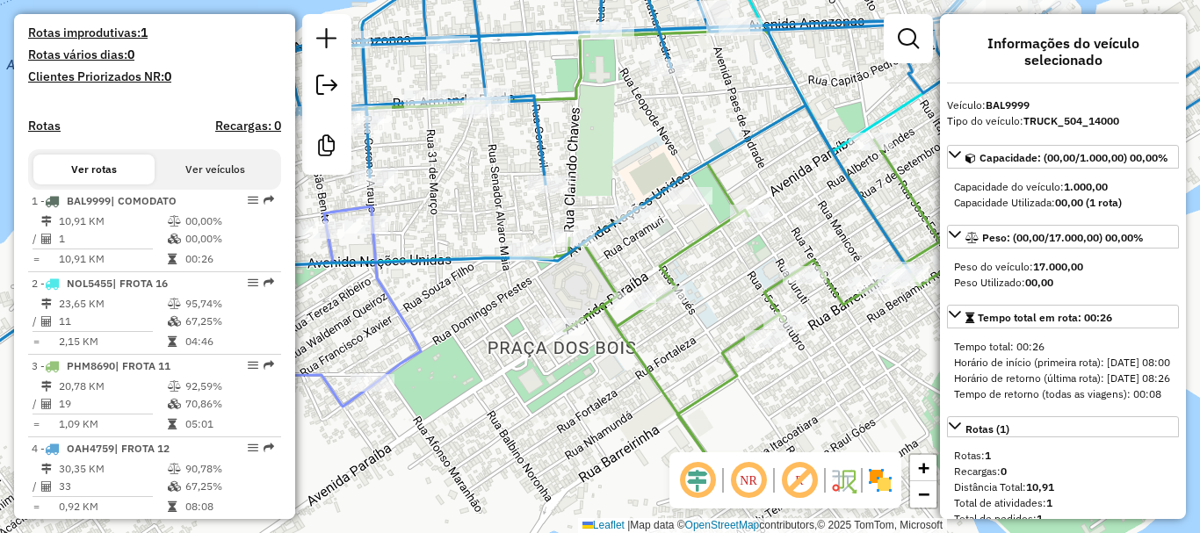
drag, startPoint x: 395, startPoint y: 358, endPoint x: 435, endPoint y: 253, distance: 112.6
click at [430, 263] on div "Janela de atendimento Grade de atendimento Capacidade Transportadoras Veículos …" at bounding box center [600, 266] width 1200 height 533
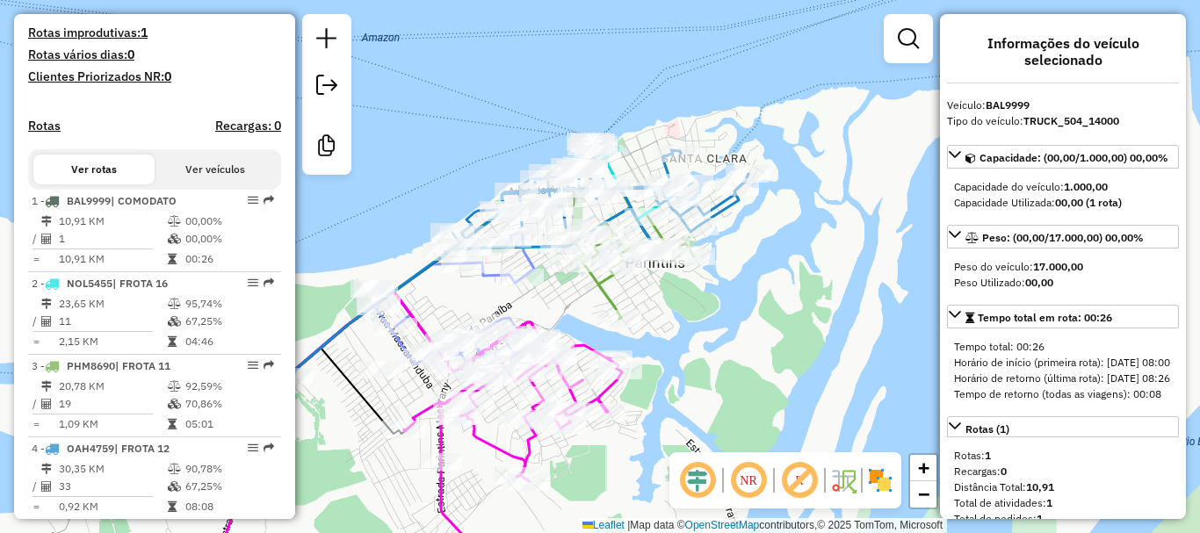
drag, startPoint x: 543, startPoint y: 307, endPoint x: 590, endPoint y: 263, distance: 65.2
click at [584, 261] on div "Janela de atendimento Grade de atendimento Capacidade Transportadoras Veículos …" at bounding box center [600, 266] width 1200 height 533
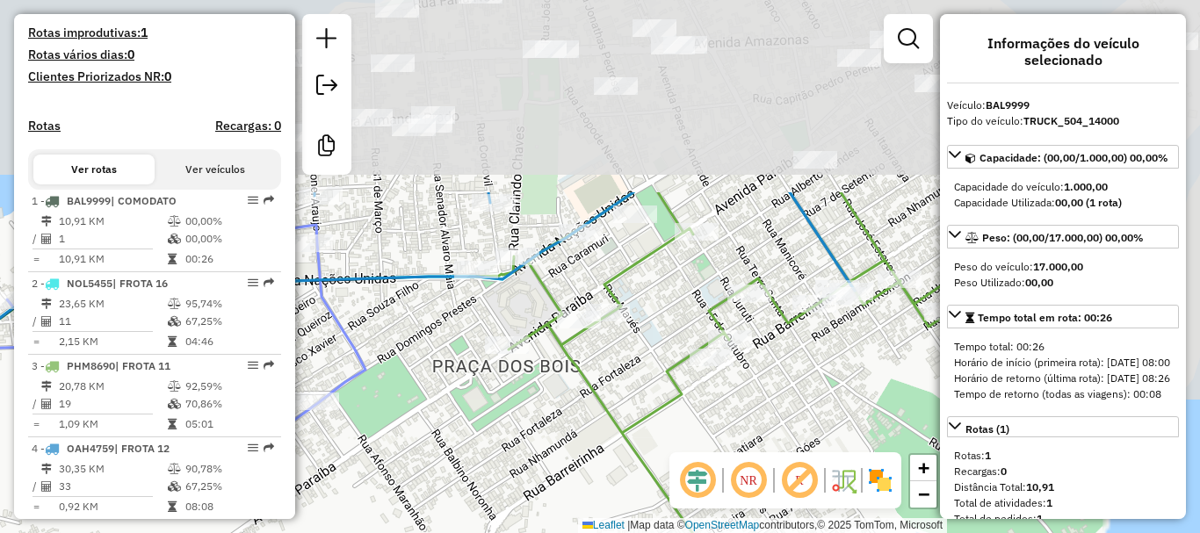
drag, startPoint x: 632, startPoint y: 235, endPoint x: 473, endPoint y: 504, distance: 313.1
click at [455, 532] on html "Aguarde... Pop-up bloqueado! Seu navegador bloqueou automáticamente a abertura …" at bounding box center [600, 266] width 1200 height 533
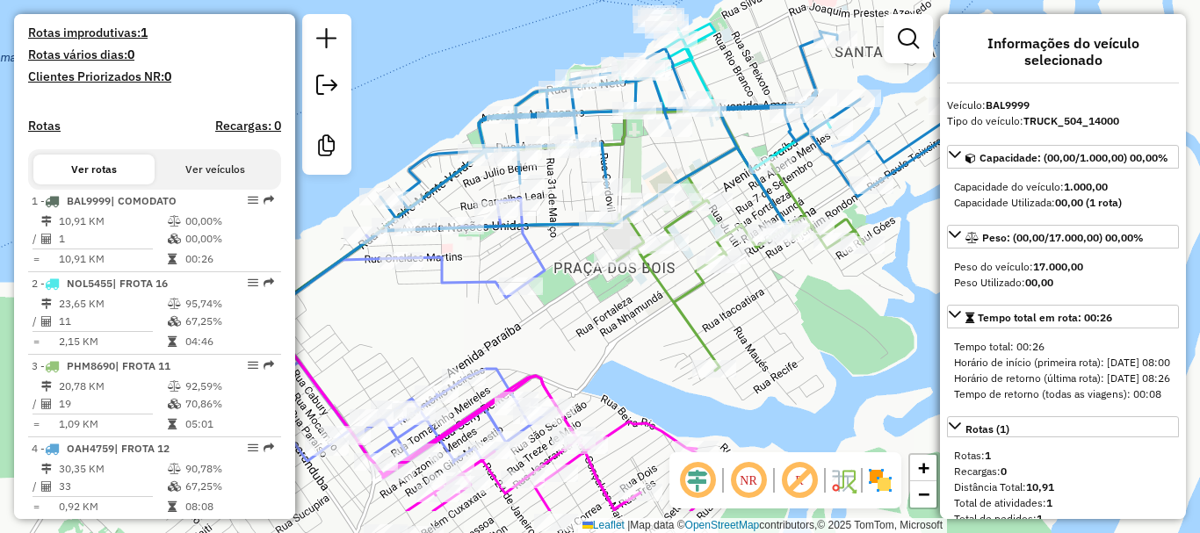
drag, startPoint x: 783, startPoint y: 363, endPoint x: 808, endPoint y: 307, distance: 61.7
click at [808, 307] on div "Janela de atendimento Grade de atendimento Capacidade Transportadoras Veículos …" at bounding box center [600, 266] width 1200 height 533
select select "**********"
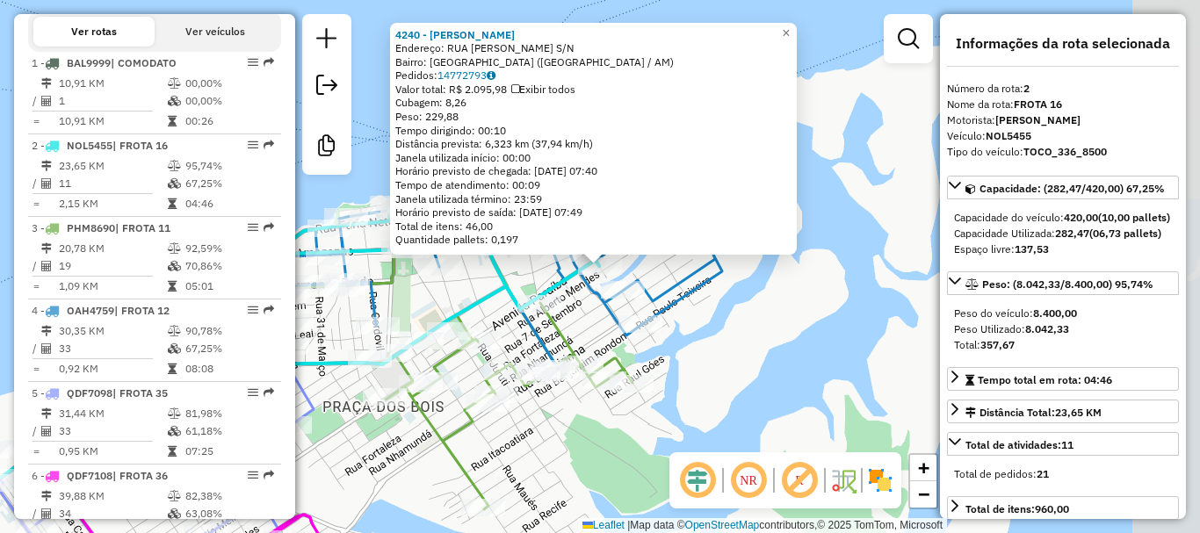
scroll to position [775, 0]
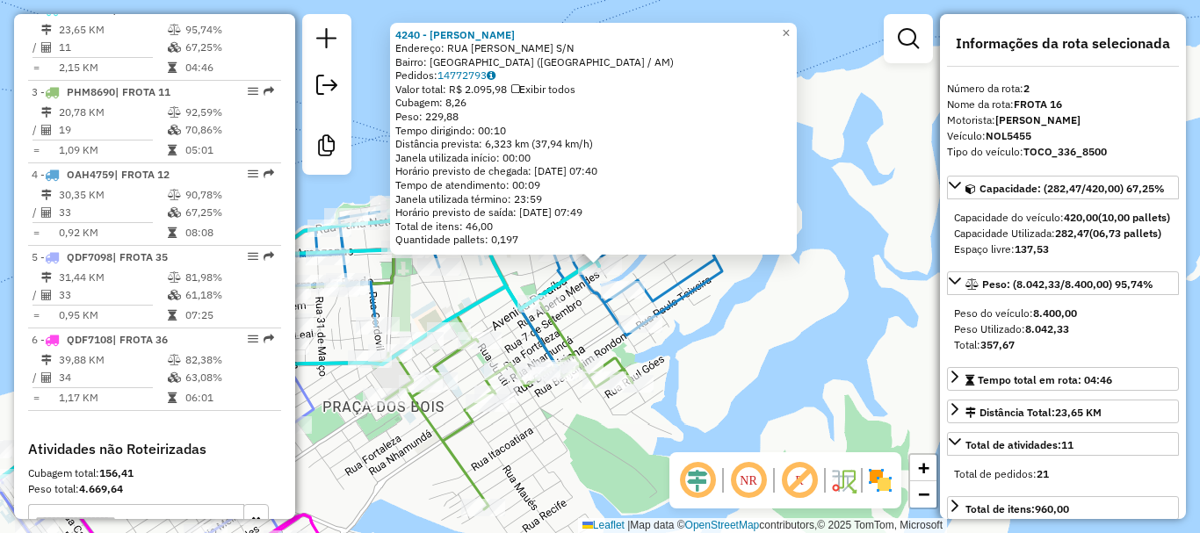
click at [745, 391] on div "4240 - RODRIGO BEBIDAS Endereço: RUA SaO BENEDITO S/N Bairro: CENTRO (PARINTINS…" at bounding box center [600, 266] width 1200 height 533
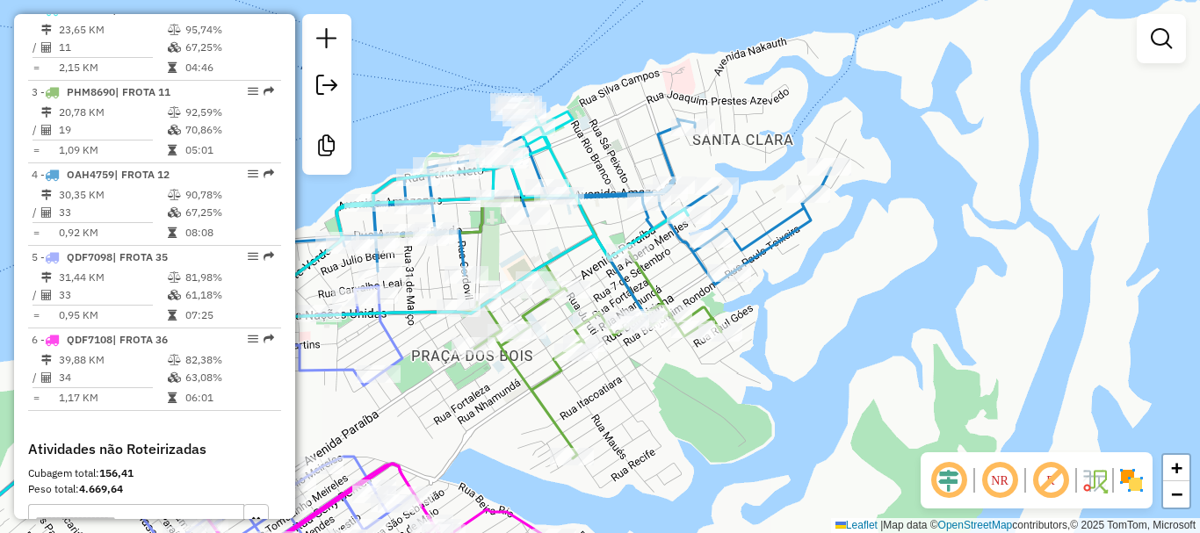
drag, startPoint x: 734, startPoint y: 425, endPoint x: 827, endPoint y: 373, distance: 106.6
click at [827, 373] on div "Janela de atendimento Grade de atendimento Capacidade Transportadoras Veículos …" at bounding box center [600, 266] width 1200 height 533
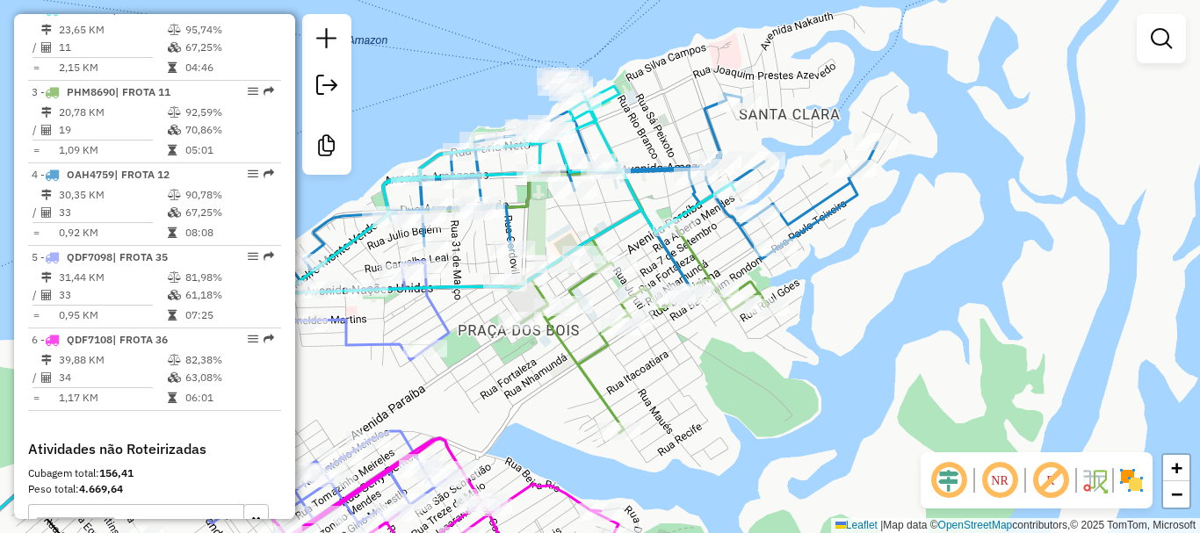
drag, startPoint x: 816, startPoint y: 411, endPoint x: 863, endPoint y: 381, distance: 55.3
click at [863, 381] on div "Janela de atendimento Grade de atendimento Capacidade Transportadoras Veículos …" at bounding box center [600, 266] width 1200 height 533
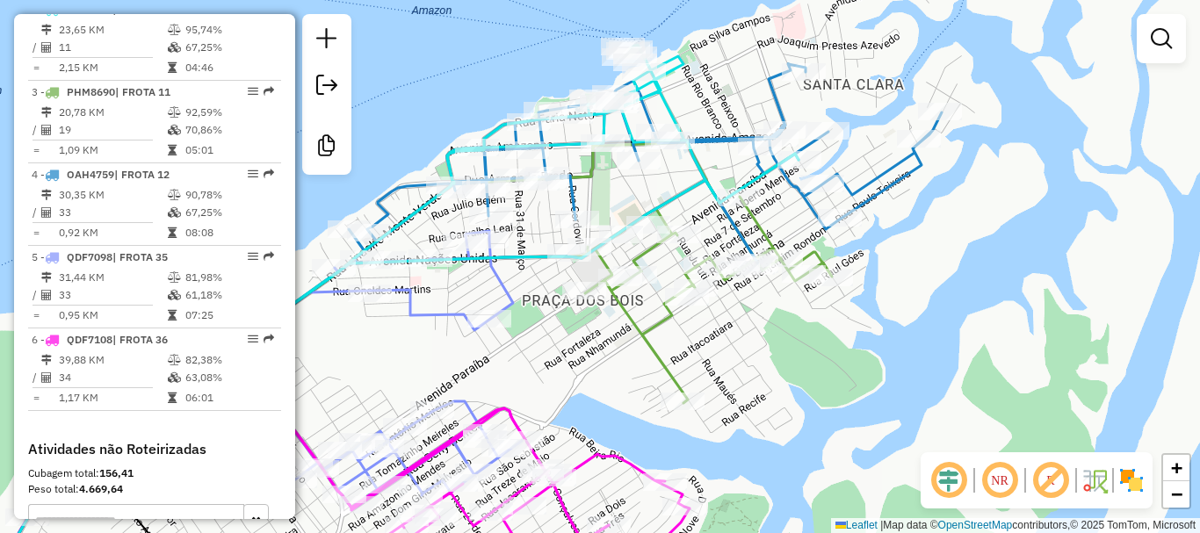
drag, startPoint x: 725, startPoint y: 389, endPoint x: 782, endPoint y: 365, distance: 62.2
click at [782, 365] on div "Janela de atendimento Grade de atendimento Capacidade Transportadoras Veículos …" at bounding box center [600, 266] width 1200 height 533
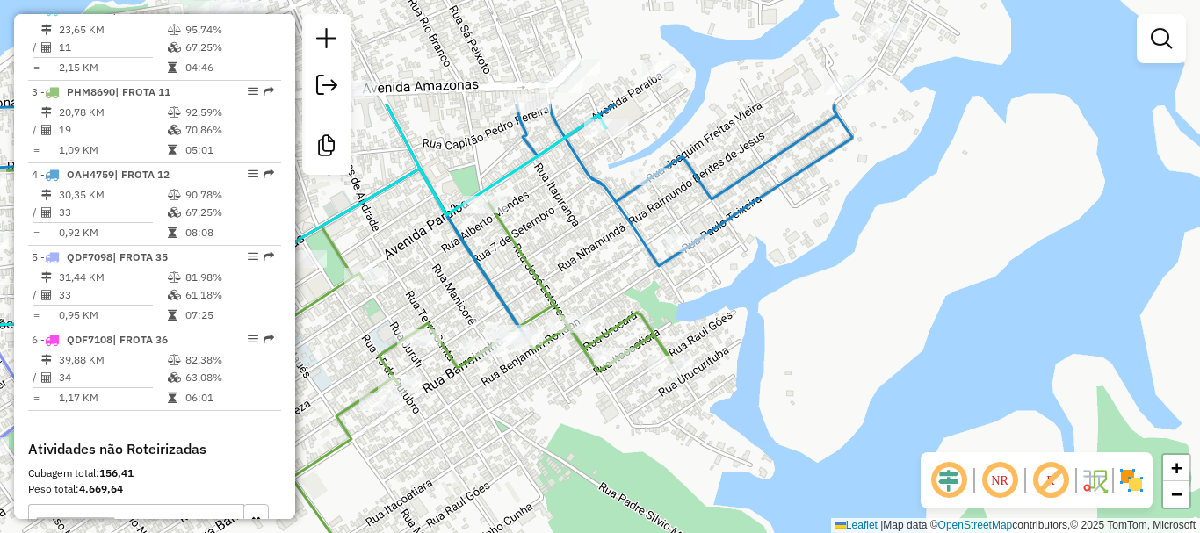
drag, startPoint x: 789, startPoint y: 340, endPoint x: 582, endPoint y: 476, distance: 248.0
click at [583, 494] on div "Janela de atendimento Grade de atendimento Capacidade Transportadoras Veículos …" at bounding box center [600, 266] width 1200 height 533
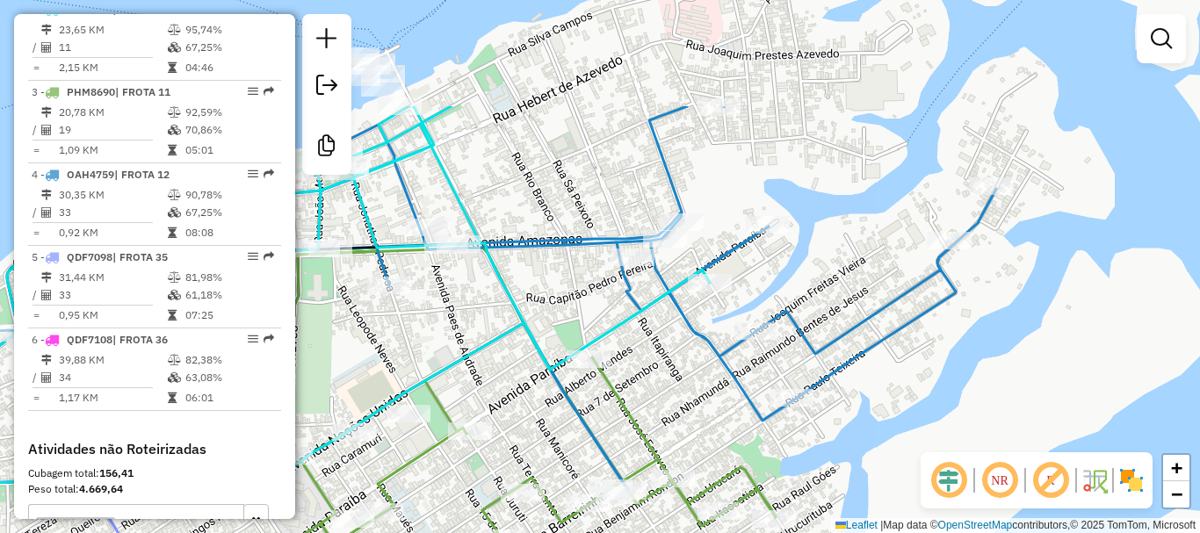
drag, startPoint x: 779, startPoint y: 328, endPoint x: 854, endPoint y: 511, distance: 198.2
click at [854, 515] on div "Janela de atendimento Grade de atendimento Capacidade Transportadoras Veículos …" at bounding box center [600, 266] width 1200 height 533
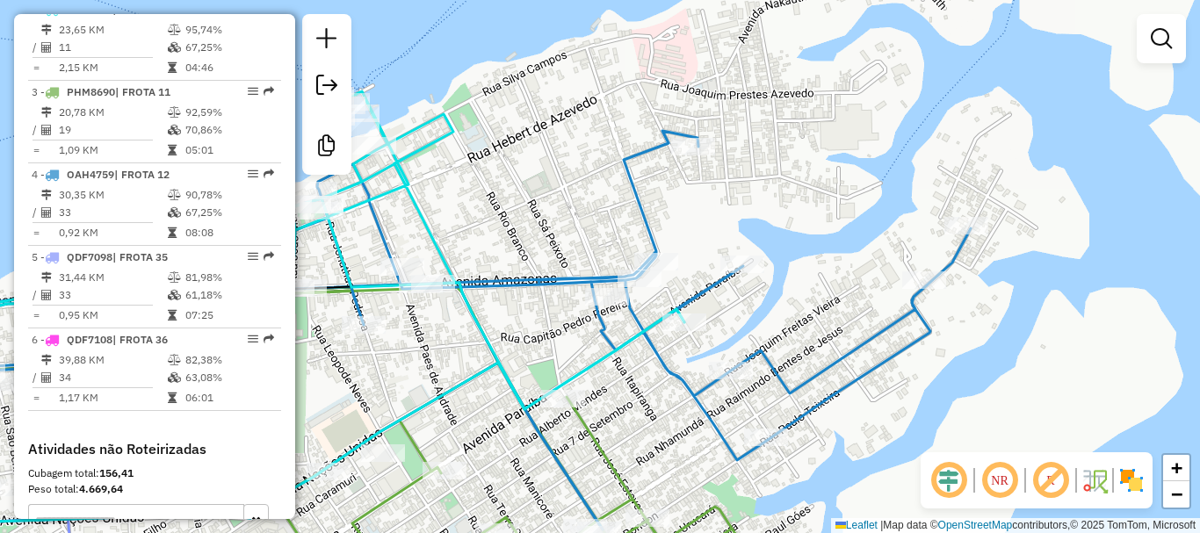
drag, startPoint x: 873, startPoint y: 408, endPoint x: 950, endPoint y: 362, distance: 89.8
click at [942, 372] on div "Janela de atendimento Grade de atendimento Capacidade Transportadoras Veículos …" at bounding box center [600, 266] width 1200 height 533
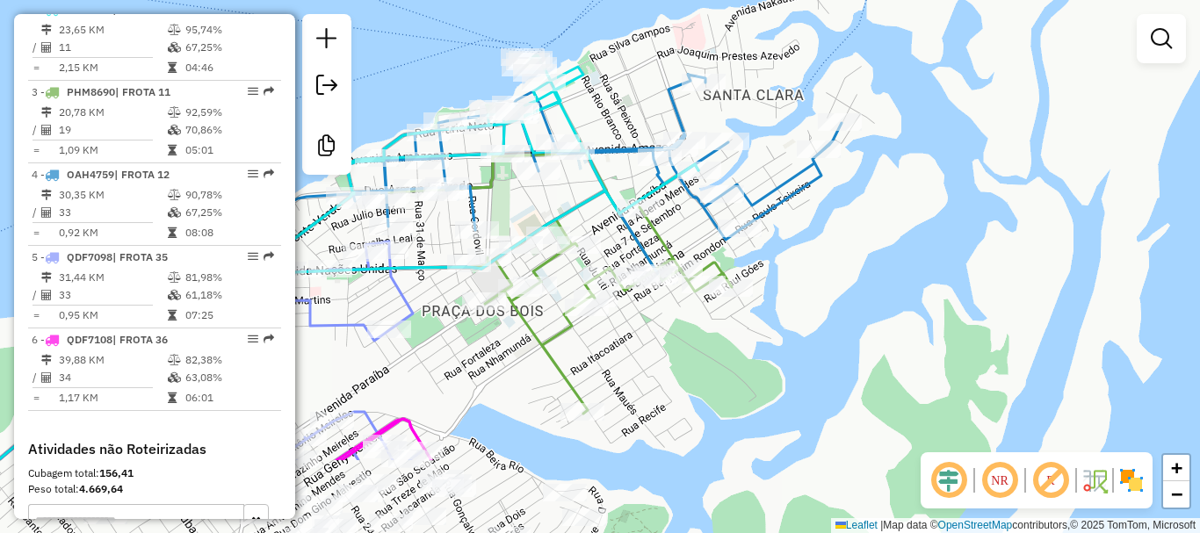
drag, startPoint x: 943, startPoint y: 285, endPoint x: 772, endPoint y: 159, distance: 212.4
click at [772, 159] on div "Janela de atendimento Grade de atendimento Capacidade Transportadoras Veículos …" at bounding box center [600, 266] width 1200 height 533
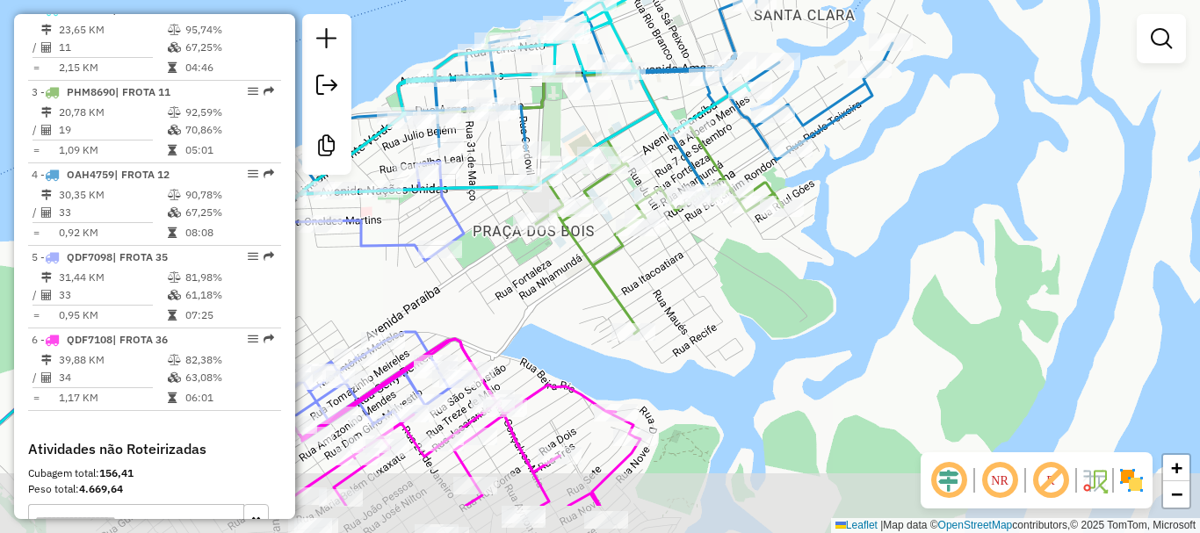
drag, startPoint x: 669, startPoint y: 403, endPoint x: 755, endPoint y: 300, distance: 134.7
click at [755, 300] on div "Janela de atendimento Grade de atendimento Capacidade Transportadoras Veículos …" at bounding box center [600, 266] width 1200 height 533
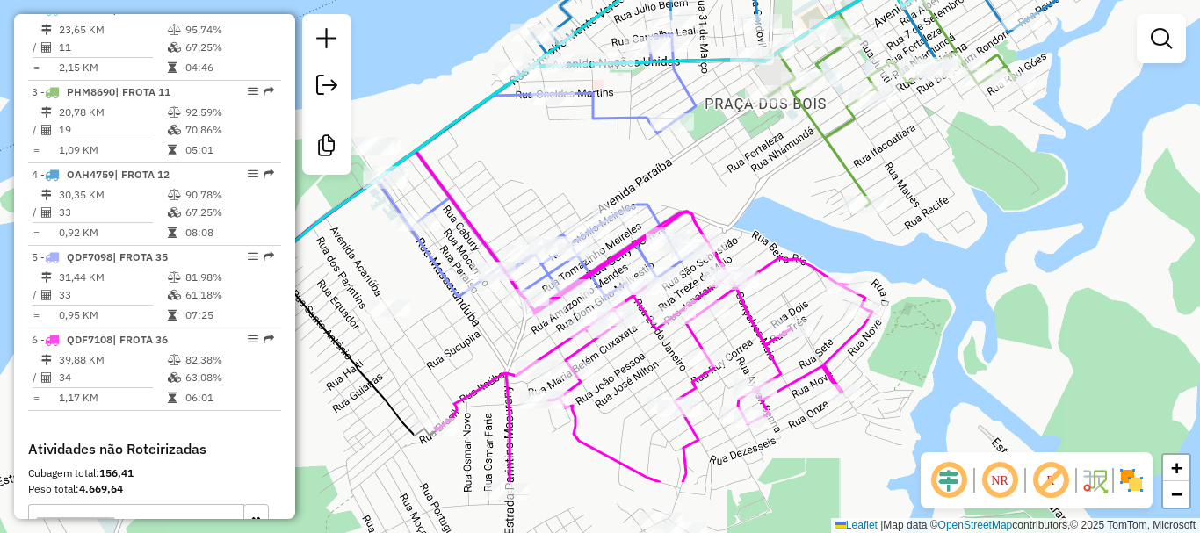
drag, startPoint x: 580, startPoint y: 281, endPoint x: 767, endPoint y: 196, distance: 205.6
click at [777, 177] on div "Janela de atendimento Grade de atendimento Capacidade Transportadoras Veículos …" at bounding box center [600, 266] width 1200 height 533
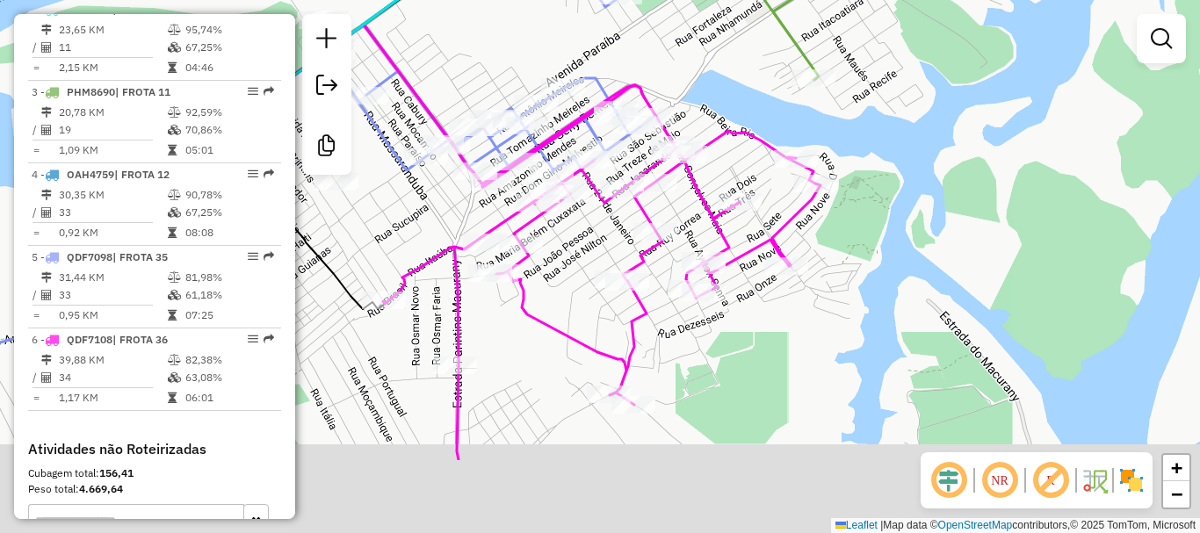
drag, startPoint x: 794, startPoint y: 425, endPoint x: 742, endPoint y: 294, distance: 140.8
click at [742, 294] on div "Janela de atendimento Grade de atendimento Capacidade Transportadoras Veículos …" at bounding box center [600, 266] width 1200 height 533
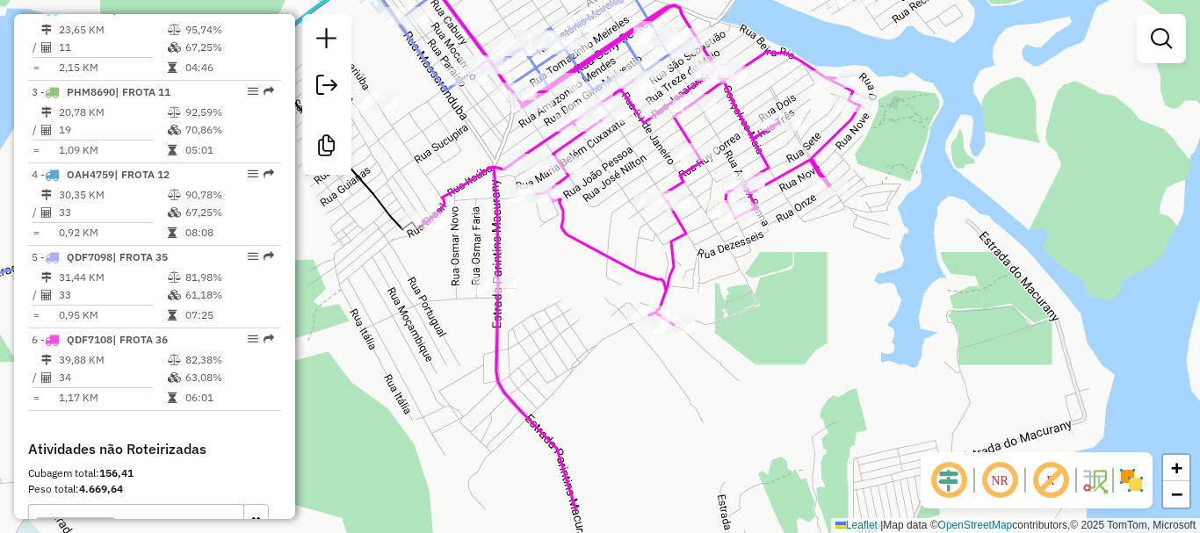
drag, startPoint x: 545, startPoint y: 376, endPoint x: 564, endPoint y: 353, distance: 29.4
click at [564, 353] on div "Janela de atendimento Grade de atendimento Capacidade Transportadoras Veículos …" at bounding box center [600, 266] width 1200 height 533
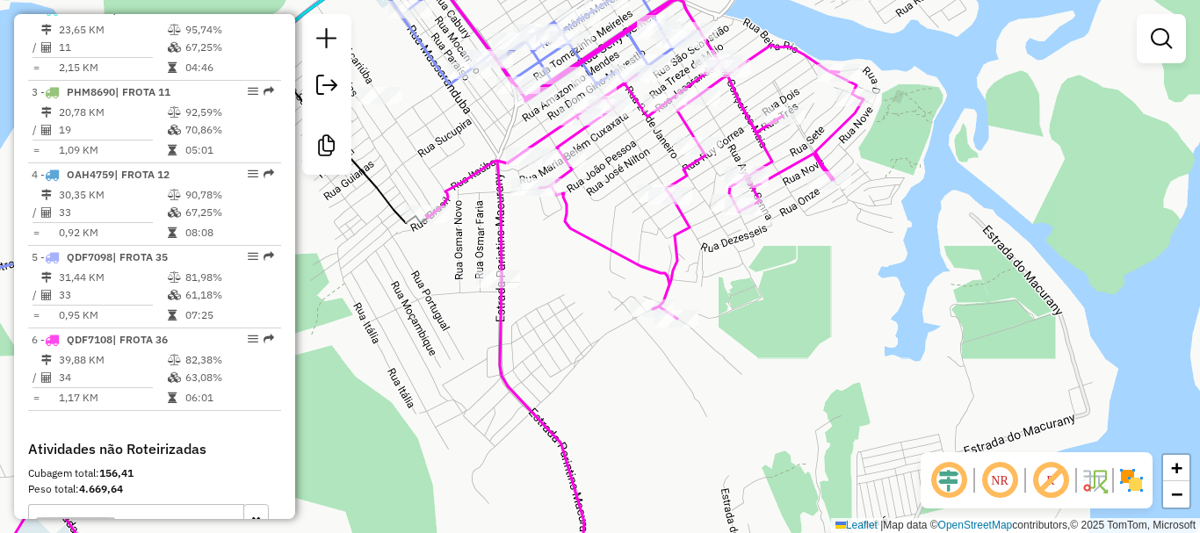
drag, startPoint x: 723, startPoint y: 326, endPoint x: 670, endPoint y: 401, distance: 91.4
click at [671, 406] on div "Janela de atendimento Grade de atendimento Capacidade Transportadoras Veículos …" at bounding box center [600, 266] width 1200 height 533
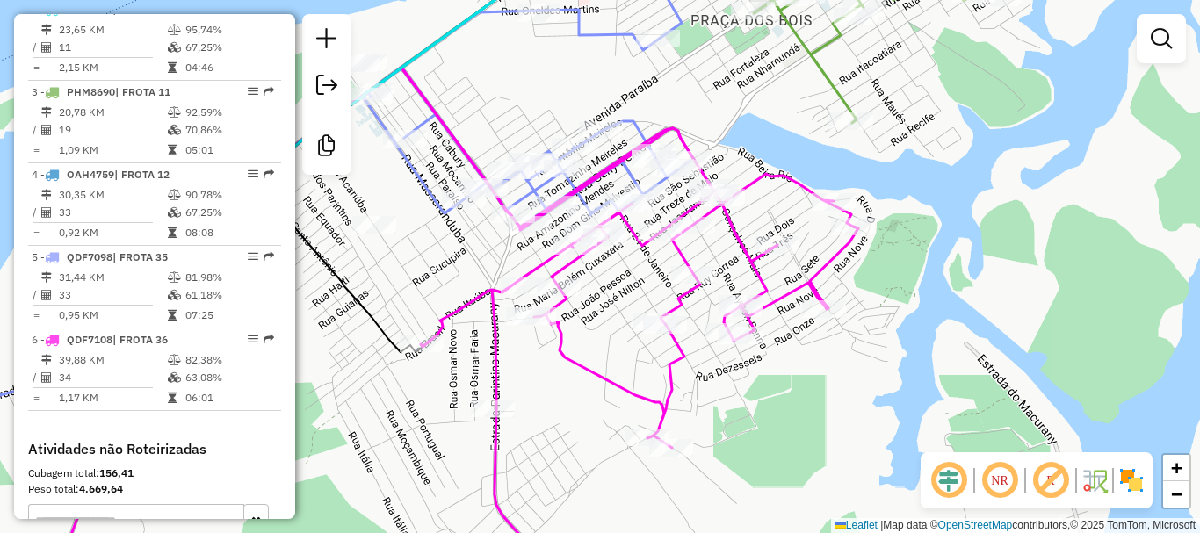
drag, startPoint x: 733, startPoint y: 373, endPoint x: 779, endPoint y: 423, distance: 67.7
click at [779, 423] on div "Janela de atendimento Grade de atendimento Capacidade Transportadoras Veículos …" at bounding box center [600, 266] width 1200 height 533
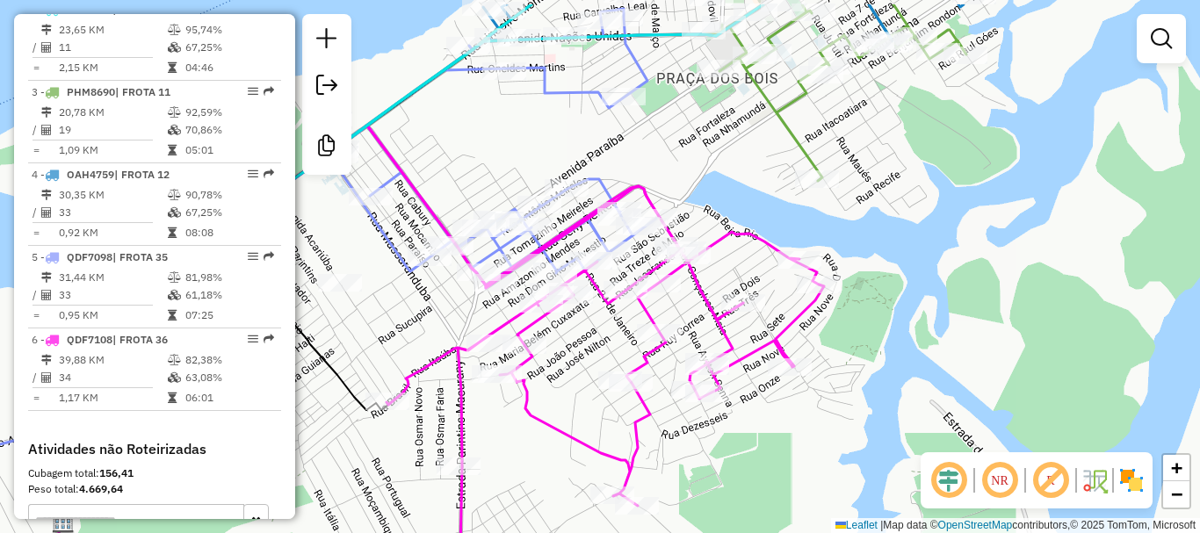
click at [806, 424] on div "Janela de atendimento Grade de atendimento Capacidade Transportadoras Veículos …" at bounding box center [600, 266] width 1200 height 533
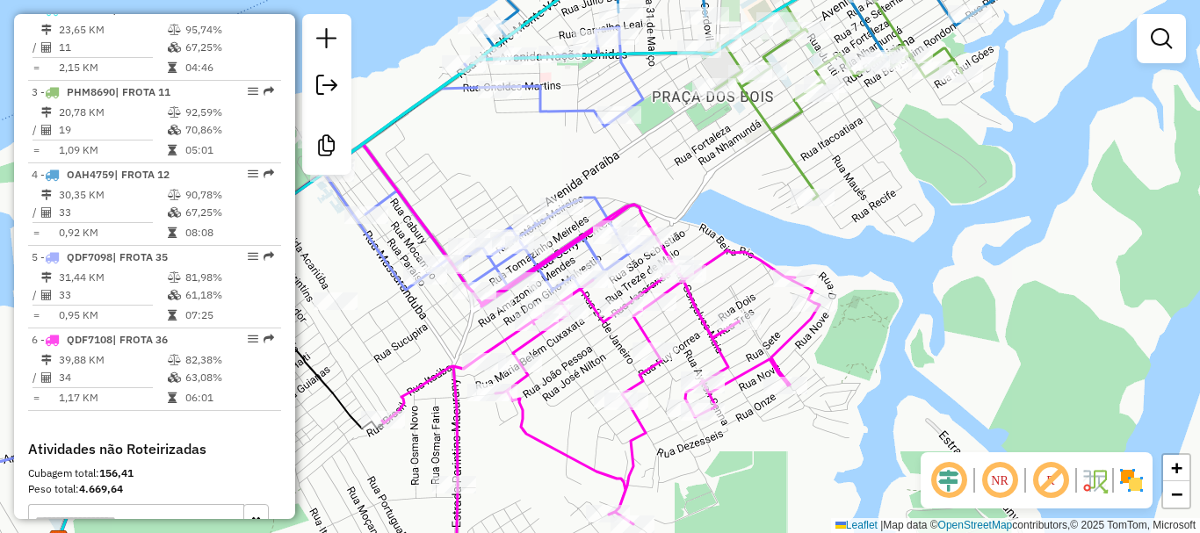
drag, startPoint x: 943, startPoint y: 258, endPoint x: 941, endPoint y: 275, distance: 16.9
click at [941, 275] on div "Janela de atendimento Grade de atendimento Capacidade Transportadoras Veículos …" at bounding box center [600, 266] width 1200 height 533
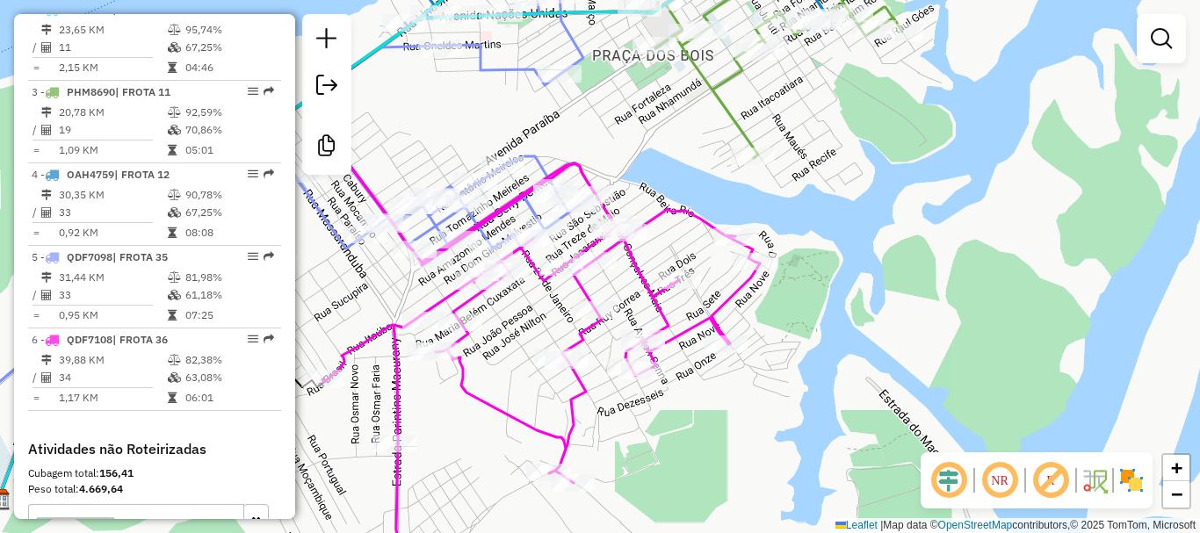
drag, startPoint x: 775, startPoint y: 464, endPoint x: 722, endPoint y: 410, distance: 75.2
click at [715, 422] on div "Janela de atendimento Grade de atendimento Capacidade Transportadoras Veículos …" at bounding box center [600, 266] width 1200 height 533
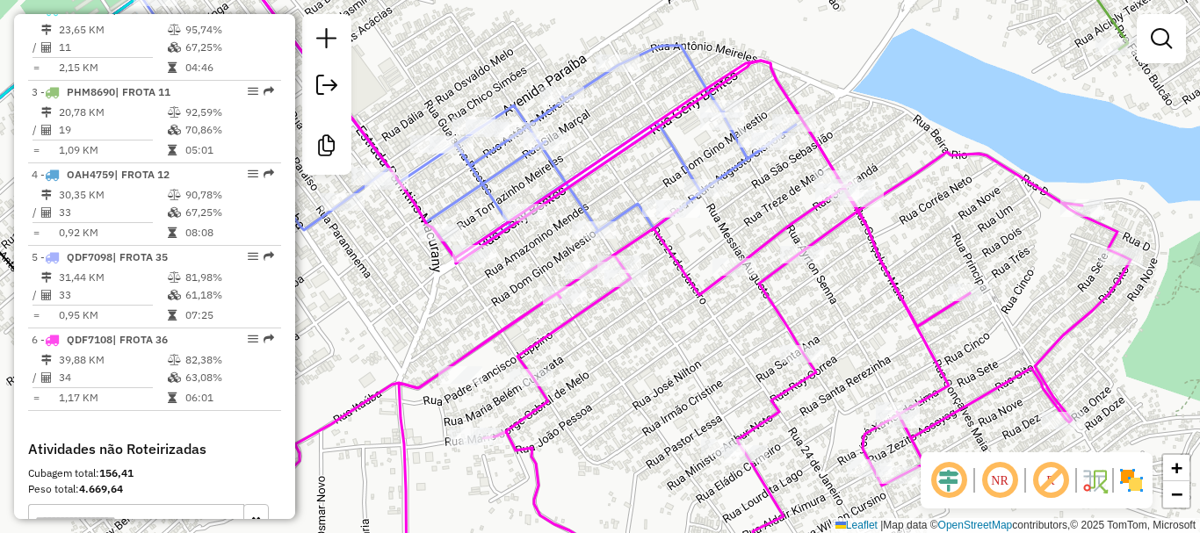
drag, startPoint x: 401, startPoint y: 281, endPoint x: 476, endPoint y: 566, distance: 294.5
click at [476, 532] on html "Aguarde... Pop-up bloqueado! Seu navegador bloqueou automáticamente a abertura …" at bounding box center [600, 266] width 1200 height 533
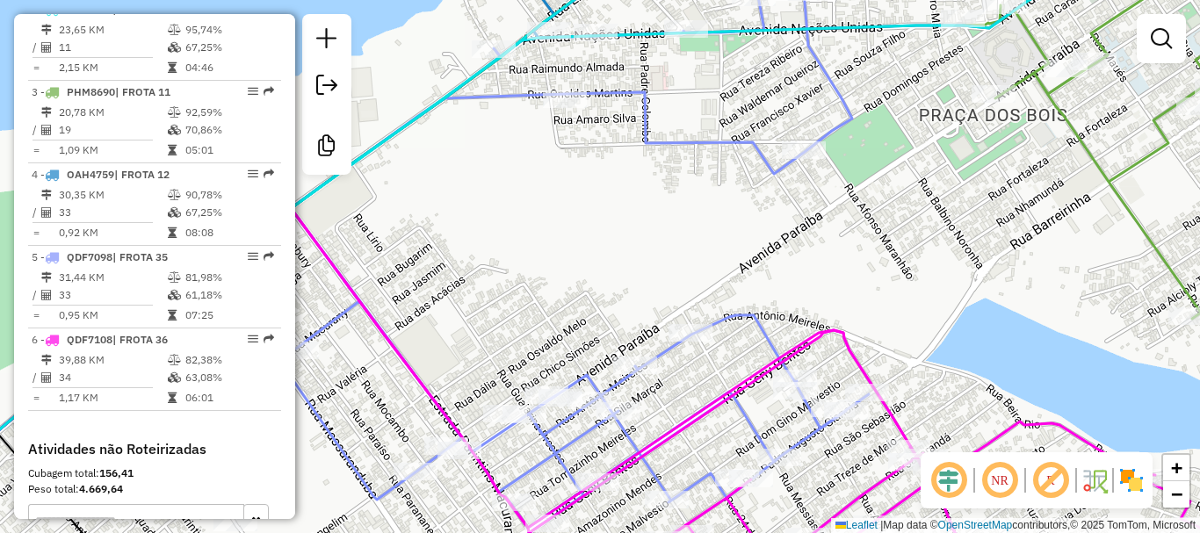
drag, startPoint x: 572, startPoint y: 310, endPoint x: 531, endPoint y: 300, distance: 41.5
click at [538, 303] on div "Janela de atendimento Grade de atendimento Capacidade Transportadoras Veículos …" at bounding box center [600, 266] width 1200 height 533
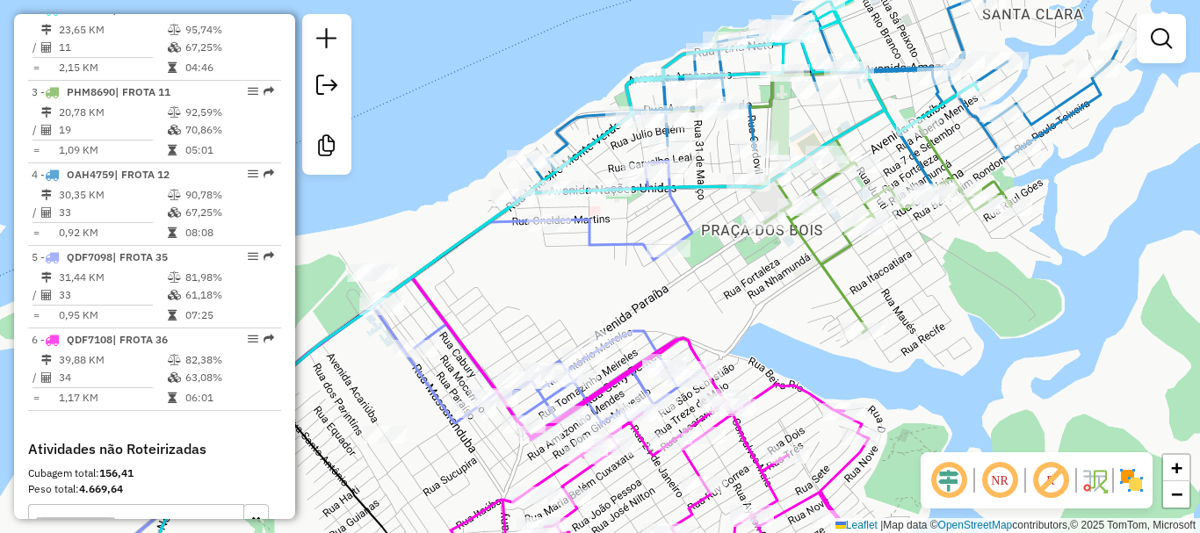
drag, startPoint x: 704, startPoint y: 306, endPoint x: 746, endPoint y: 317, distance: 42.8
click at [746, 317] on div "Janela de atendimento Grade de atendimento Capacidade Transportadoras Veículos …" at bounding box center [600, 266] width 1200 height 533
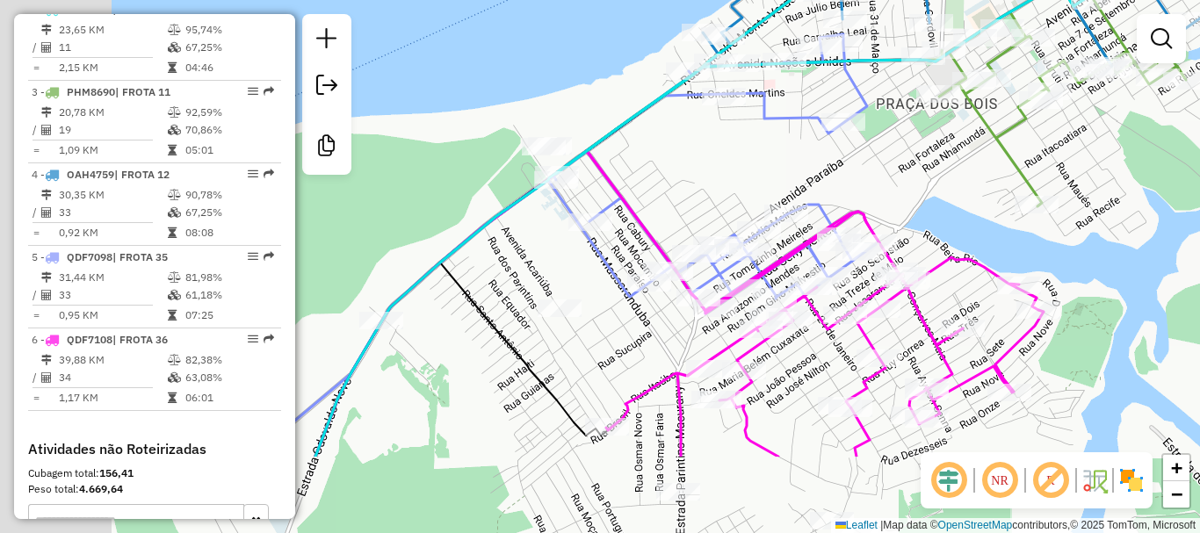
drag, startPoint x: 602, startPoint y: 312, endPoint x: 762, endPoint y: 175, distance: 210.6
click at [762, 175] on div "Janela de atendimento Grade de atendimento Capacidade Transportadoras Veículos …" at bounding box center [600, 266] width 1200 height 533
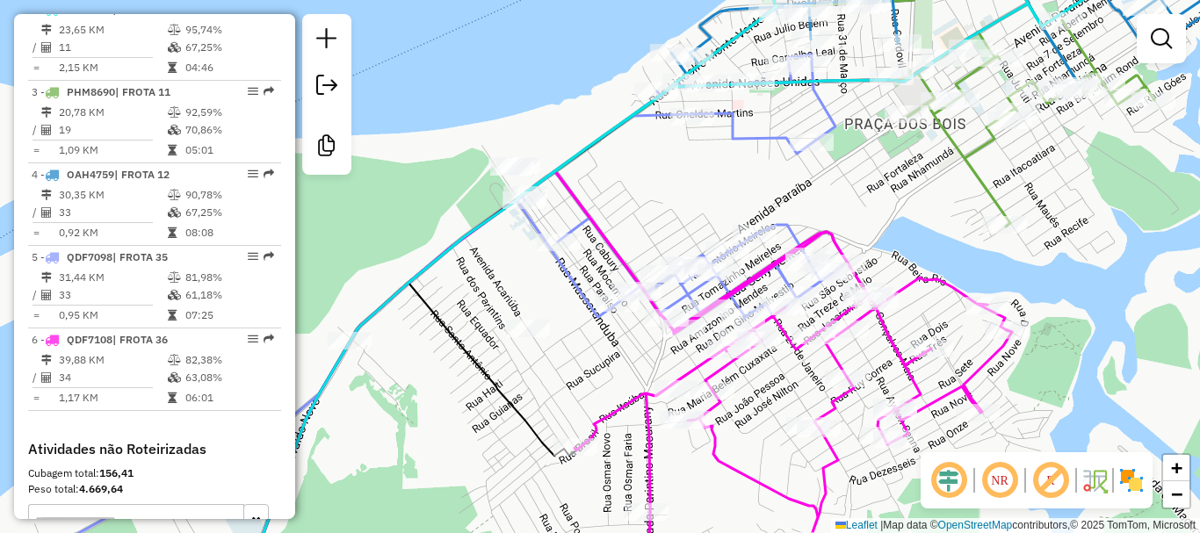
drag, startPoint x: 733, startPoint y: 189, endPoint x: 683, endPoint y: 218, distance: 57.1
click at [683, 218] on div "Janela de atendimento Grade de atendimento Capacidade Transportadoras Veículos …" at bounding box center [600, 266] width 1200 height 533
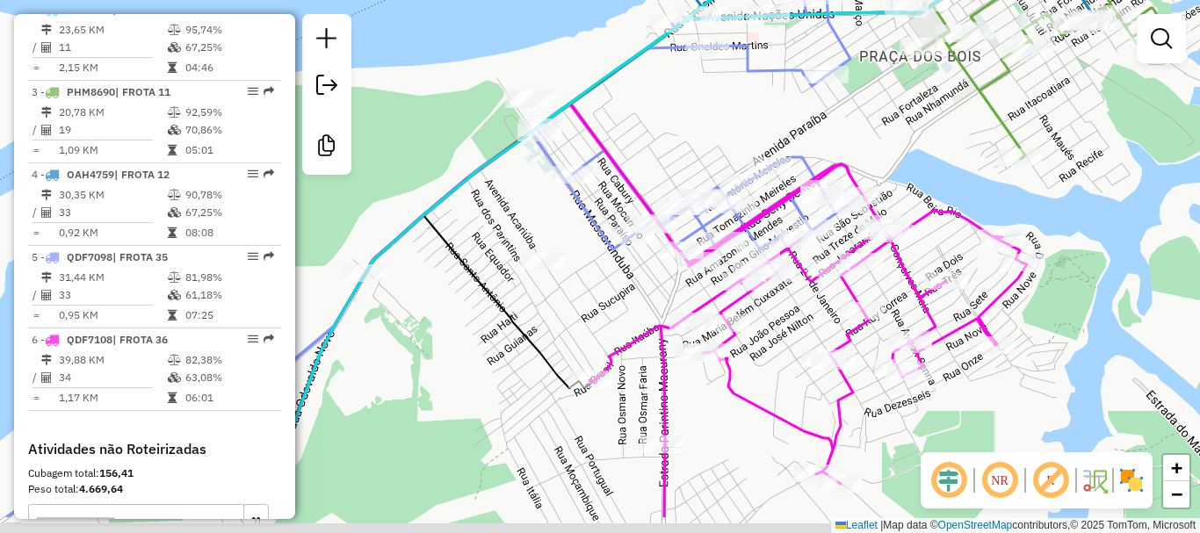
drag, startPoint x: 516, startPoint y: 408, endPoint x: 585, endPoint y: 280, distance: 145.0
click at [585, 282] on icon at bounding box center [428, 357] width 326 height 285
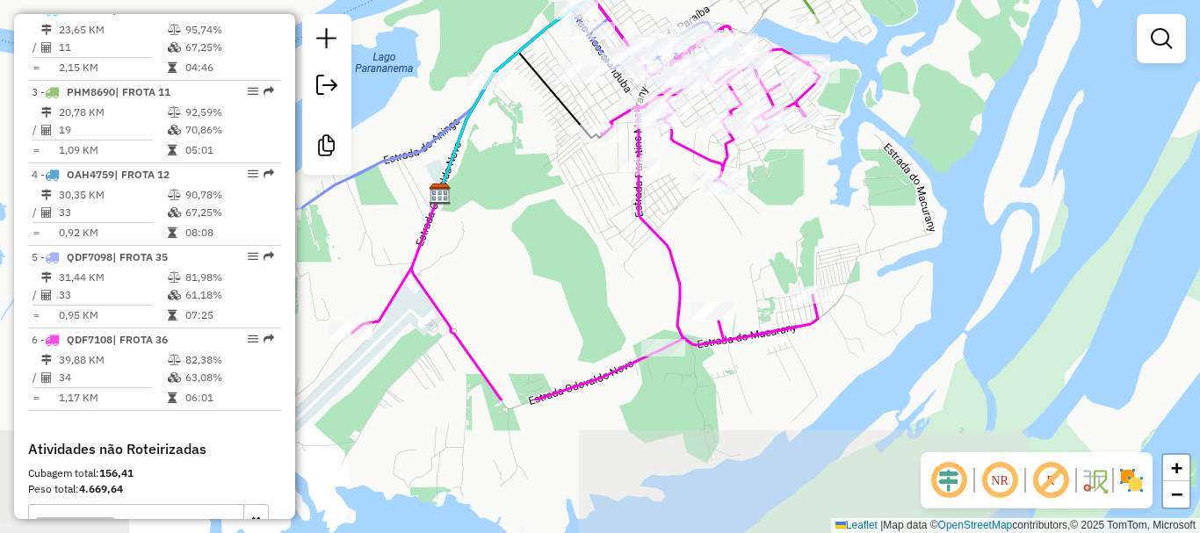
drag, startPoint x: 603, startPoint y: 392, endPoint x: 572, endPoint y: 195, distance: 199.2
click at [575, 191] on div "Janela de atendimento Grade de atendimento Capacidade Transportadoras Veículos …" at bounding box center [600, 266] width 1200 height 533
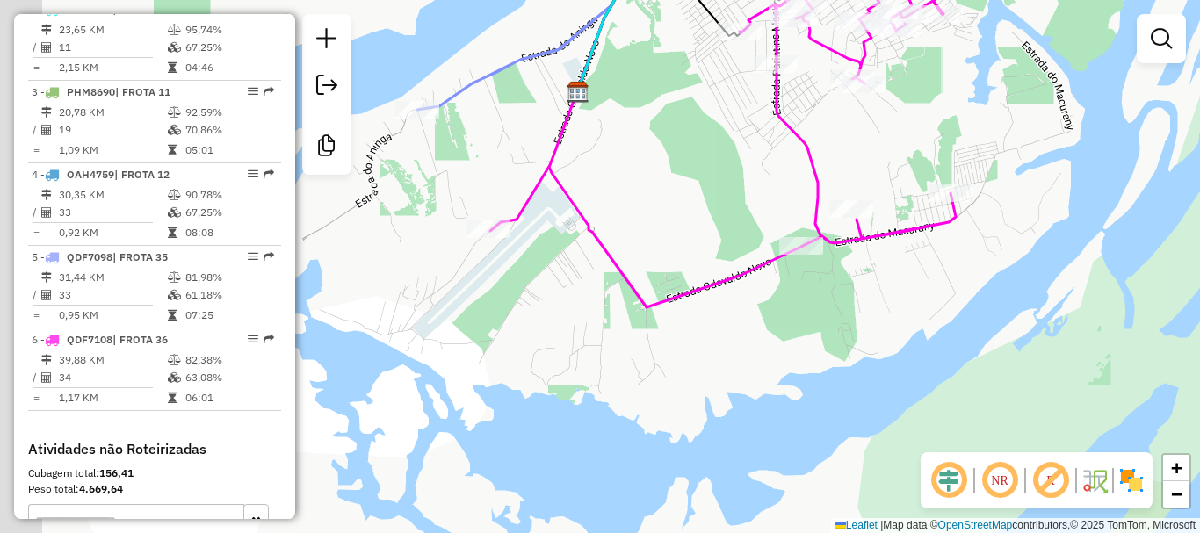
drag, startPoint x: 516, startPoint y: 295, endPoint x: 656, endPoint y: 209, distance: 164.8
click at [656, 209] on div "Janela de atendimento Grade de atendimento Capacidade Transportadoras Veículos …" at bounding box center [600, 266] width 1200 height 533
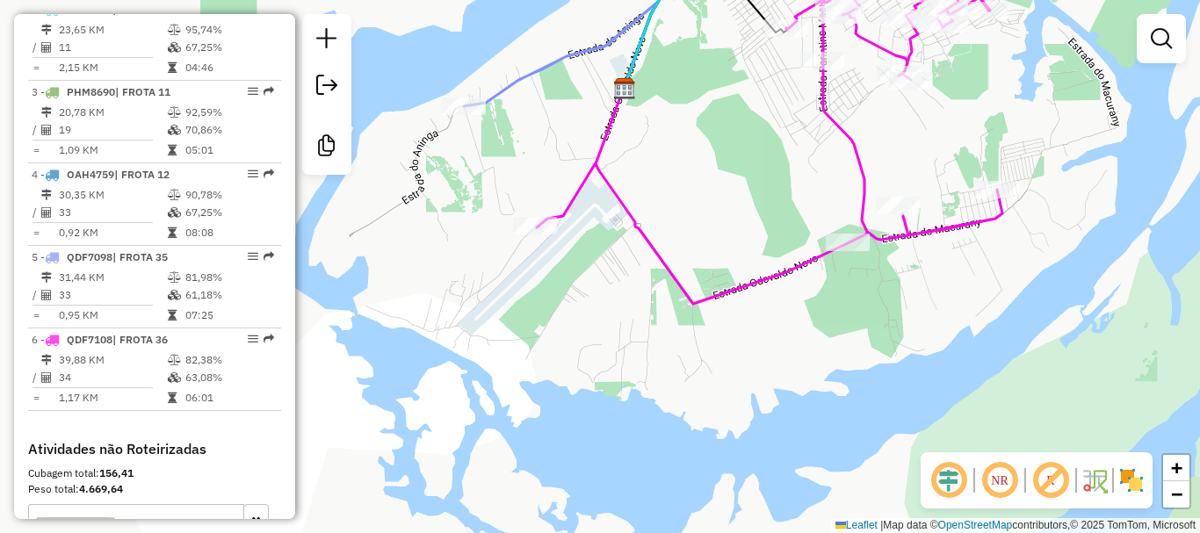
drag, startPoint x: 423, startPoint y: 246, endPoint x: 482, endPoint y: 230, distance: 60.9
click at [479, 243] on div "Janela de atendimento Grade de atendimento Capacidade Transportadoras Veículos …" at bounding box center [600, 266] width 1200 height 533
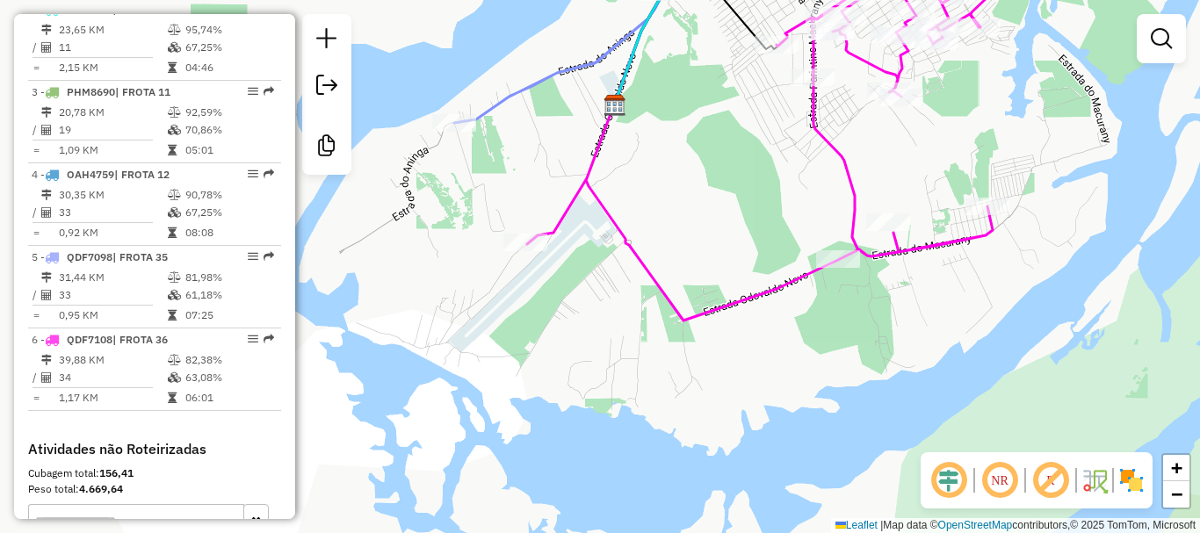
drag, startPoint x: 479, startPoint y: 246, endPoint x: 446, endPoint y: 264, distance: 37.4
click at [447, 264] on div "Janela de atendimento Grade de atendimento Capacidade Transportadoras Veículos …" at bounding box center [600, 266] width 1200 height 533
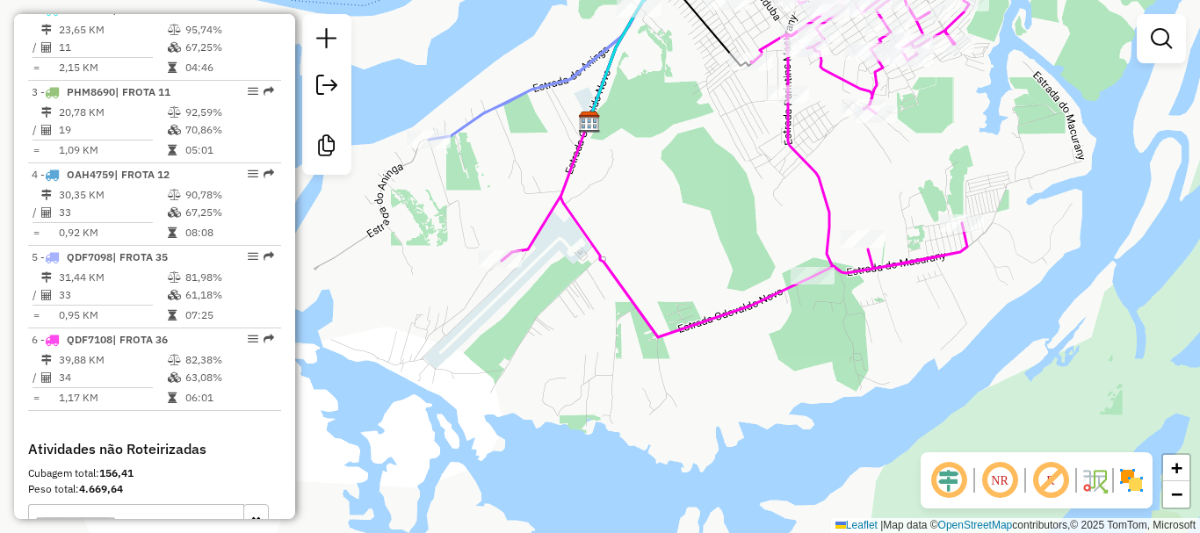
drag, startPoint x: 806, startPoint y: 337, endPoint x: 762, endPoint y: 361, distance: 49.9
click at [776, 363] on div "Janela de atendimento Grade de atendimento Capacidade Transportadoras Veículos …" at bounding box center [600, 266] width 1200 height 533
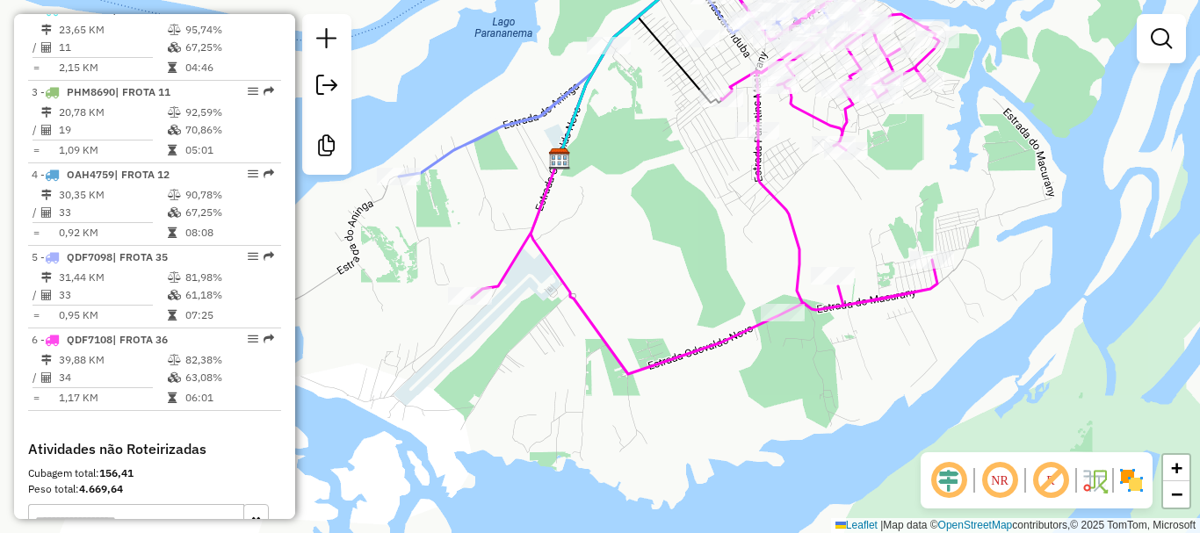
click at [588, 260] on div "Janela de atendimento Grade de atendimento Capacidade Transportadoras Veículos …" at bounding box center [600, 266] width 1200 height 533
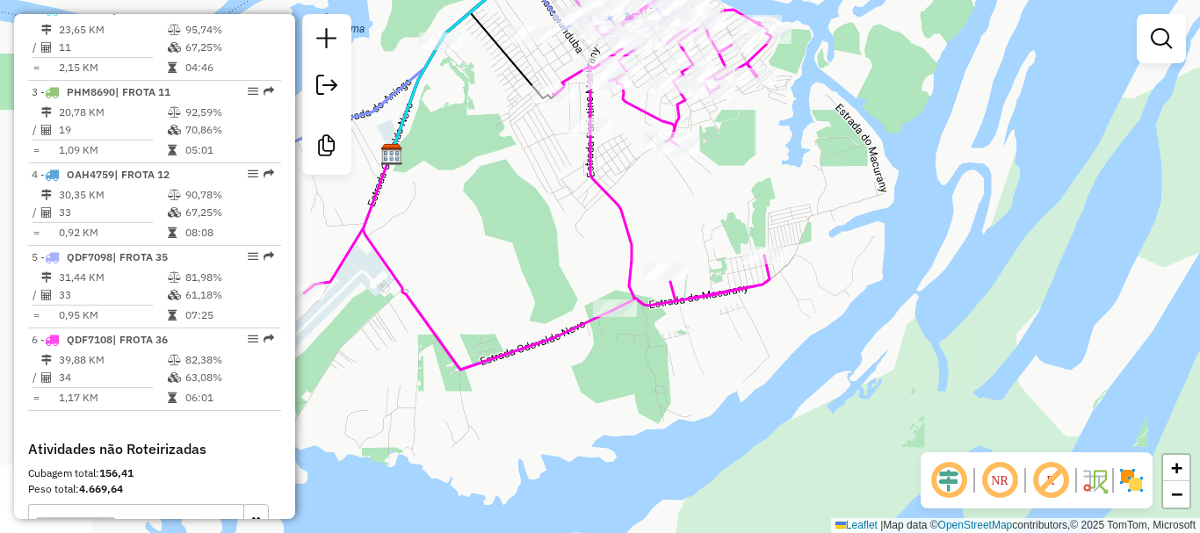
drag, startPoint x: 868, startPoint y: 223, endPoint x: 641, endPoint y: 196, distance: 228.3
click at [638, 201] on div "Janela de atendimento Grade de atendimento Capacidade Transportadoras Veículos …" at bounding box center [600, 266] width 1200 height 533
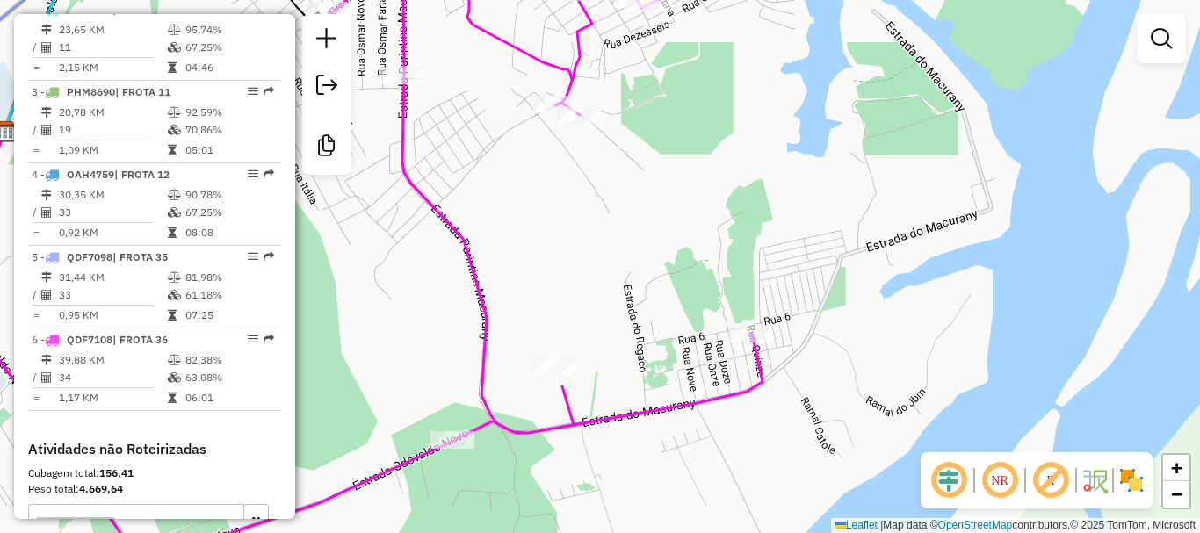
drag, startPoint x: 657, startPoint y: 183, endPoint x: 665, endPoint y: 224, distance: 42.0
click at [668, 225] on div "Janela de atendimento Grade de atendimento Capacidade Transportadoras Veículos …" at bounding box center [600, 266] width 1200 height 533
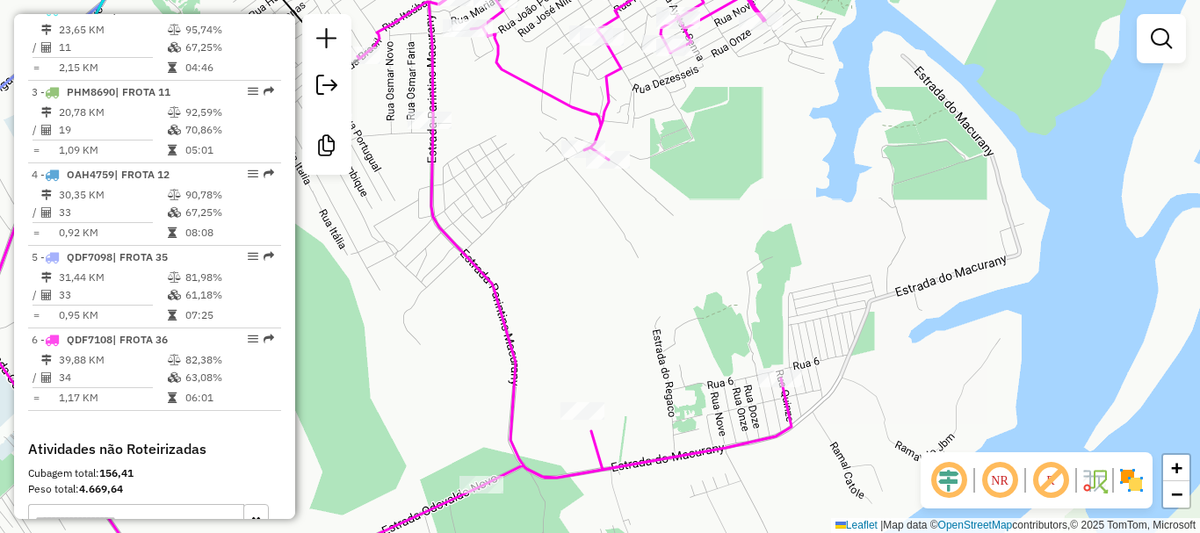
drag, startPoint x: 676, startPoint y: 246, endPoint x: 611, endPoint y: 322, distance: 99.1
click at [621, 336] on div "Janela de atendimento Grade de atendimento Capacidade Transportadoras Veículos …" at bounding box center [600, 266] width 1200 height 533
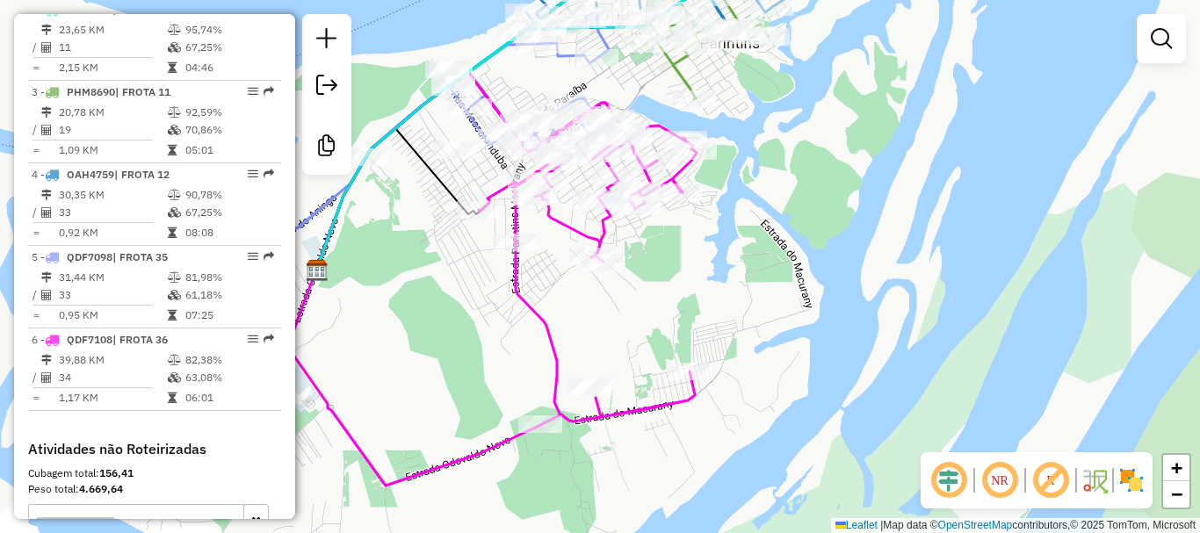
drag, startPoint x: 704, startPoint y: 252, endPoint x: 672, endPoint y: 311, distance: 66.8
click at [673, 316] on div "Janela de atendimento Grade de atendimento Capacidade Transportadoras Veículos …" at bounding box center [600, 266] width 1200 height 533
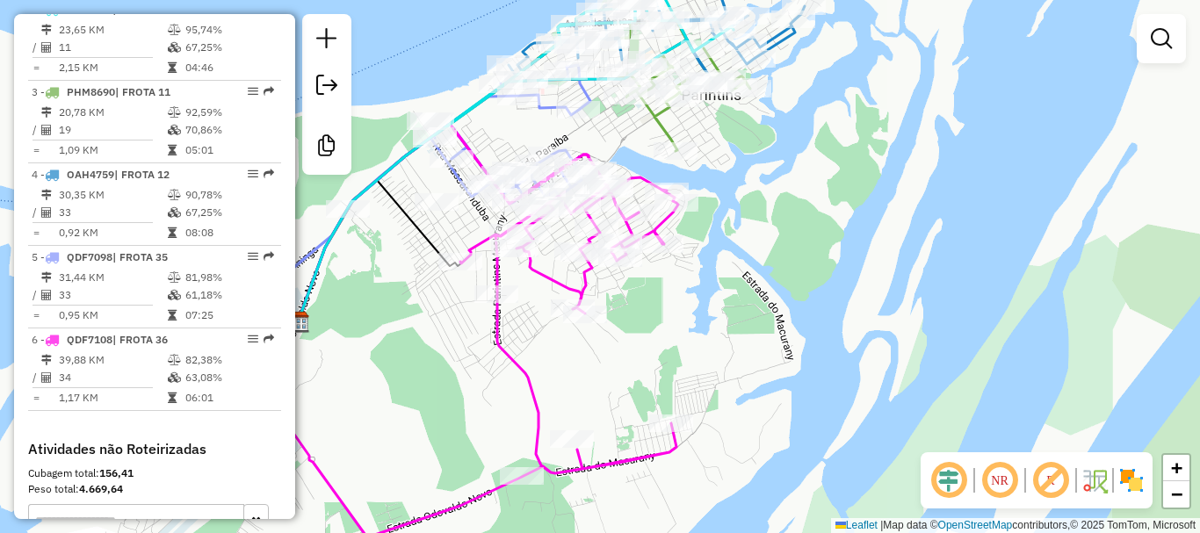
drag, startPoint x: 743, startPoint y: 282, endPoint x: 719, endPoint y: 296, distance: 27.6
click at [719, 296] on div "Janela de atendimento Grade de atendimento Capacidade Transportadoras Veículos …" at bounding box center [600, 266] width 1200 height 533
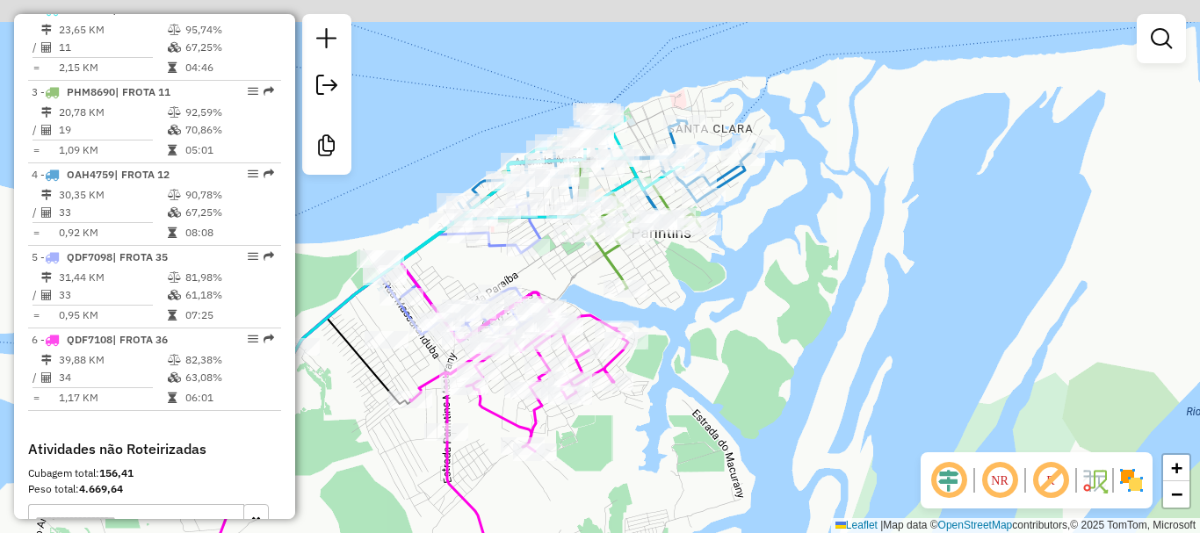
drag, startPoint x: 648, startPoint y: 227, endPoint x: 650, endPoint y: 316, distance: 89.6
click at [650, 316] on div "Janela de atendimento Grade de atendimento Capacidade Transportadoras Veículos …" at bounding box center [600, 266] width 1200 height 533
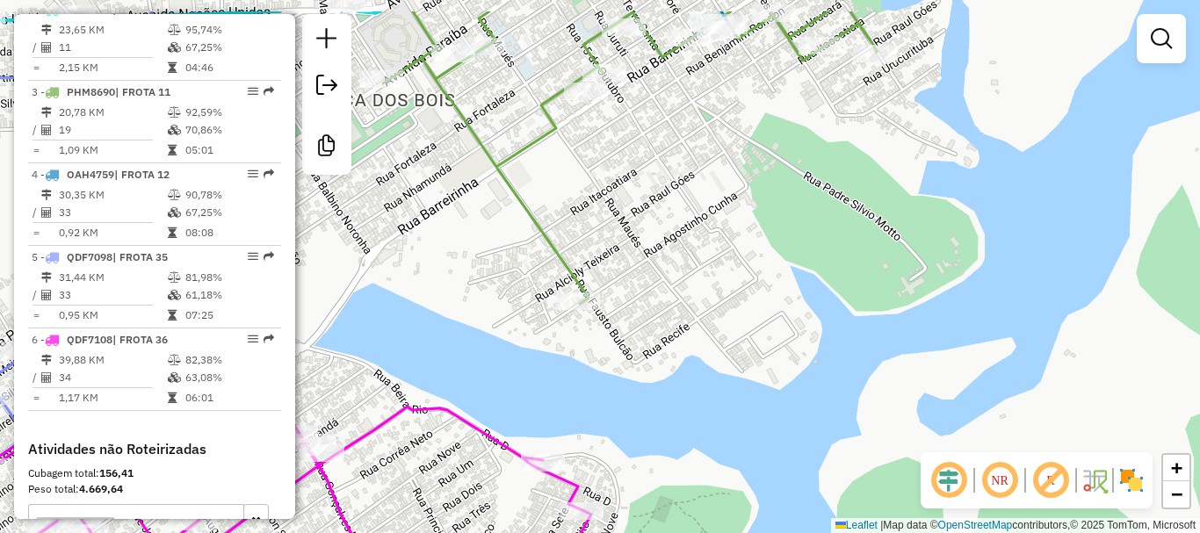
drag, startPoint x: 645, startPoint y: 209, endPoint x: 682, endPoint y: 380, distance: 175.2
click at [691, 401] on div "Janela de atendimento Grade de atendimento Capacidade Transportadoras Veículos …" at bounding box center [600, 266] width 1200 height 533
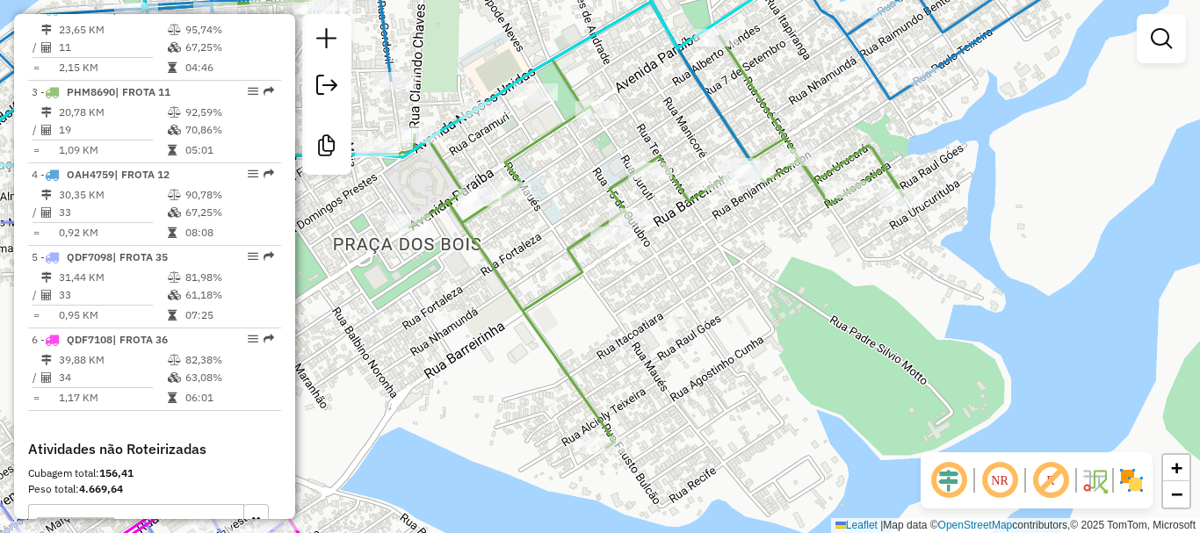
drag, startPoint x: 670, startPoint y: 350, endPoint x: 686, endPoint y: 422, distance: 72.9
click at [694, 444] on div "Janela de atendimento Grade de atendimento Capacidade Transportadoras Veículos …" at bounding box center [600, 266] width 1200 height 533
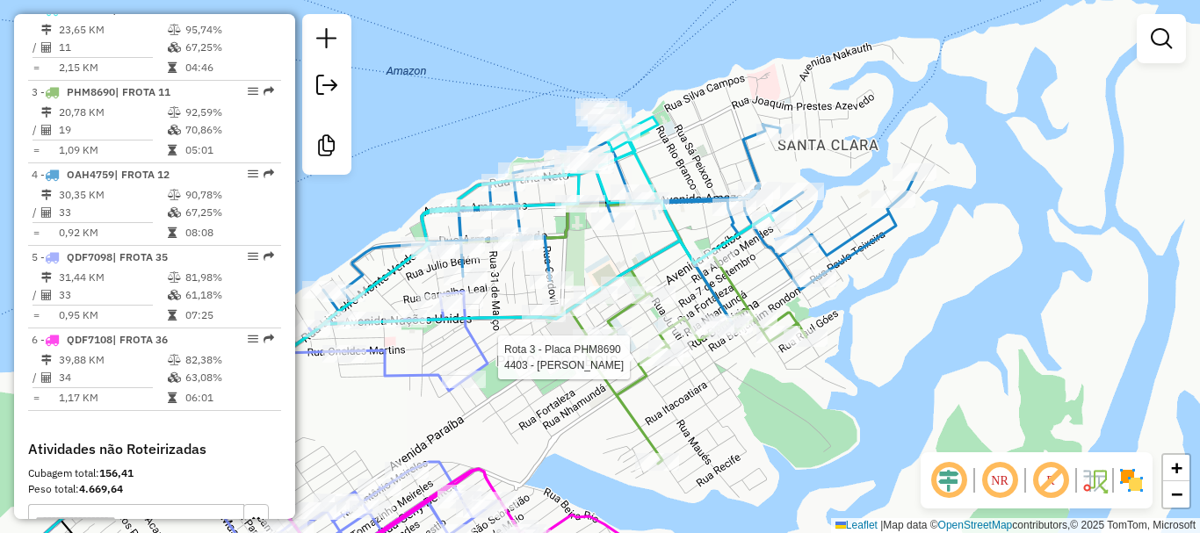
select select "**********"
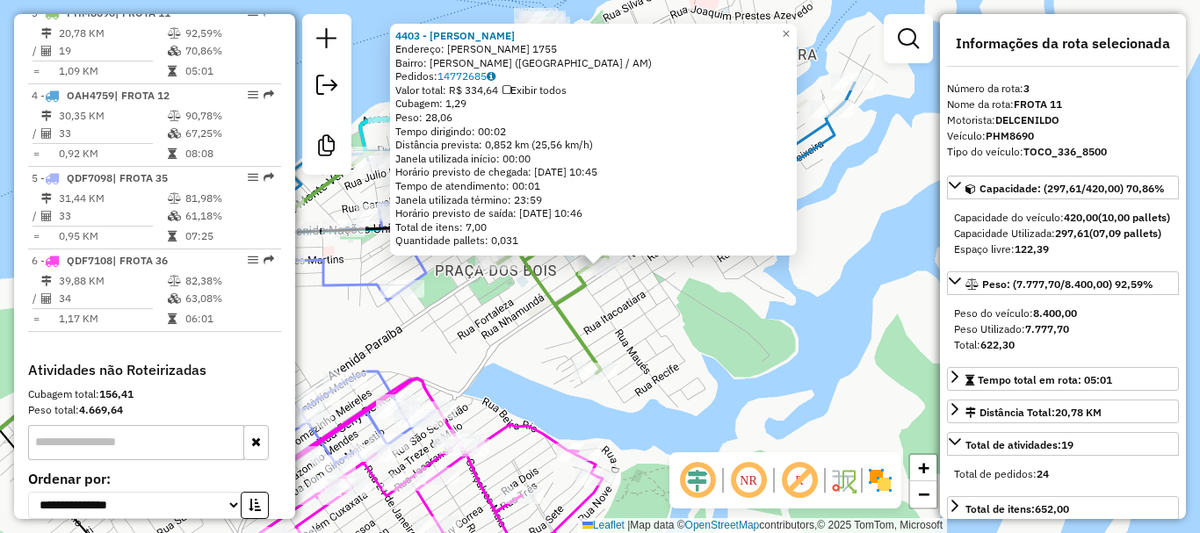
scroll to position [857, 0]
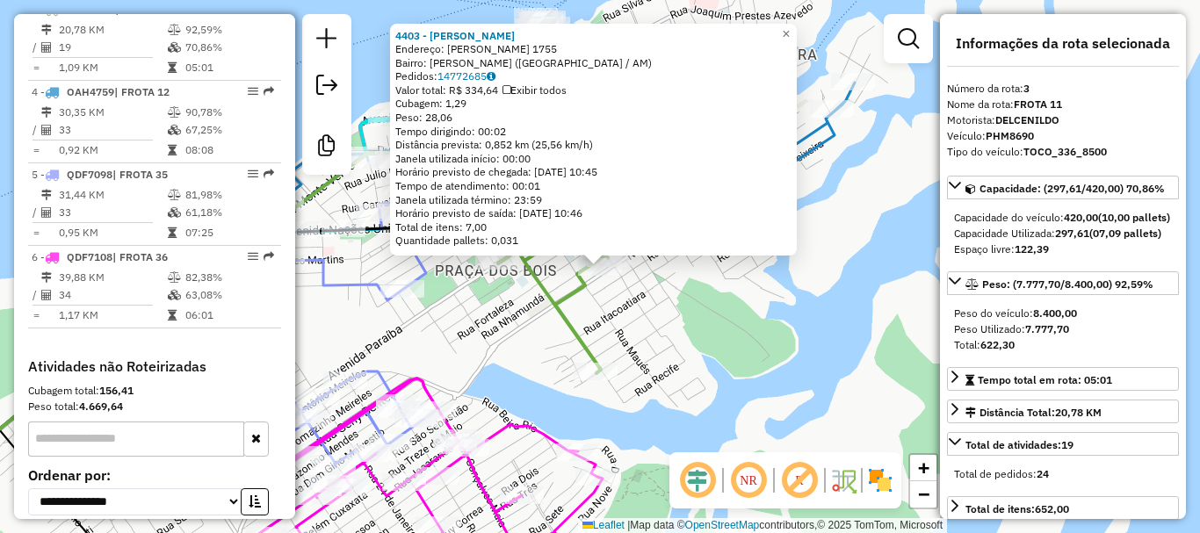
click at [687, 381] on div "4403 - MERCADINHO XAVIER Endereço: ALBERTO MENDES 1755 Bairro: RAIMUNDO MUNIZ (…" at bounding box center [600, 266] width 1200 height 533
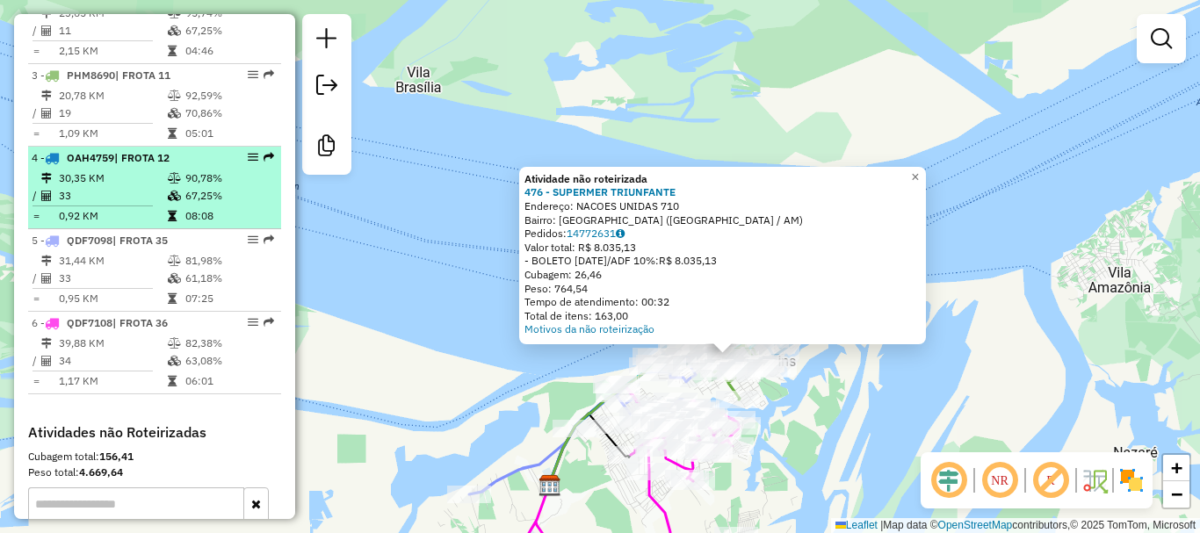
scroll to position [594, 0]
